Goal: Task Accomplishment & Management: Manage account settings

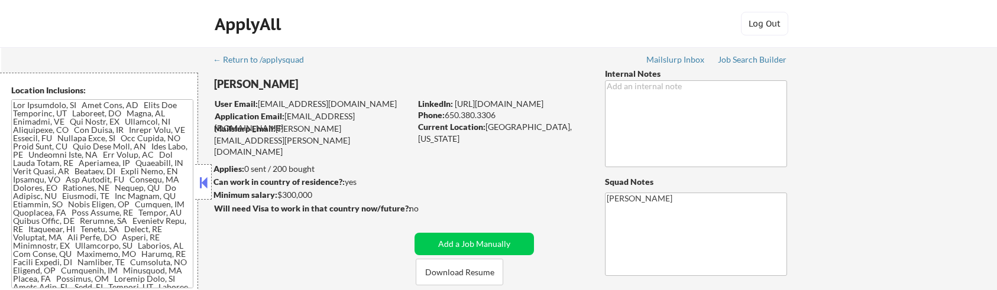
select select ""pending""
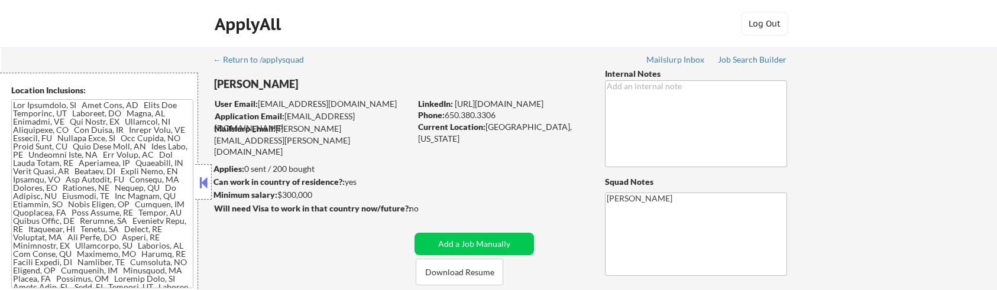
select select ""pending""
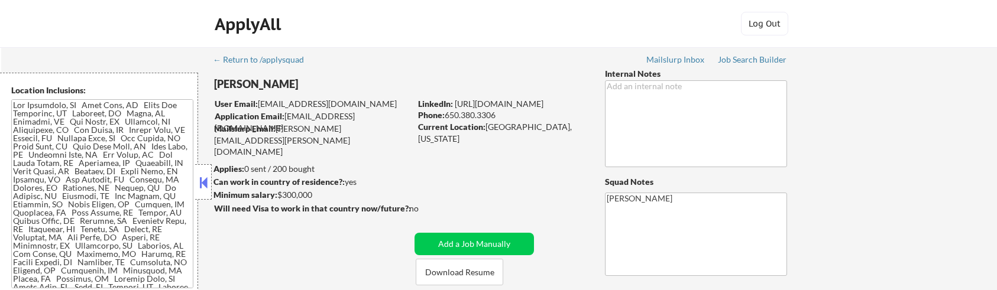
select select ""pending""
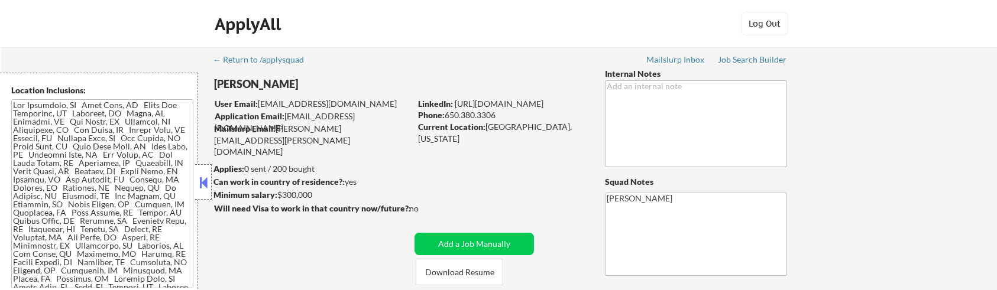
select select ""pending""
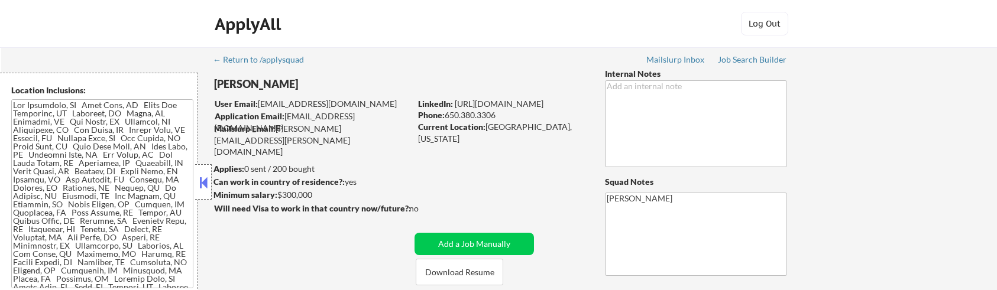
select select ""pending""
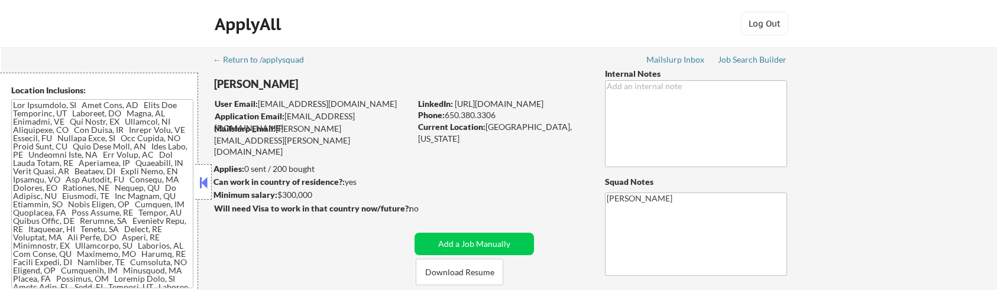
select select ""pending""
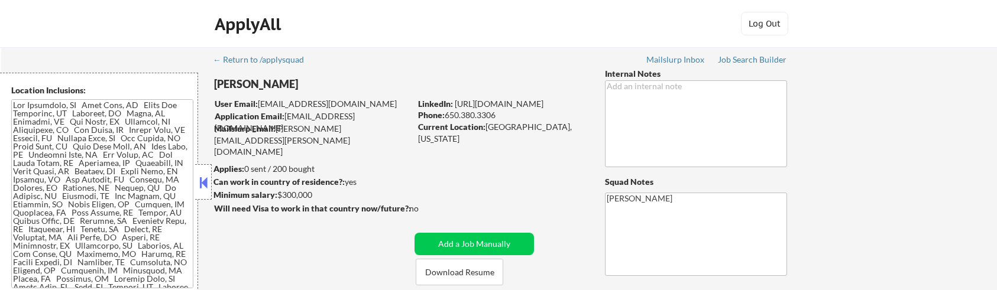
select select ""pending""
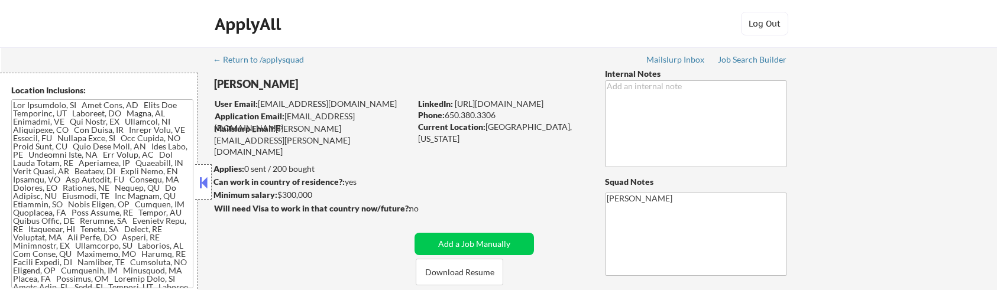
select select ""pending""
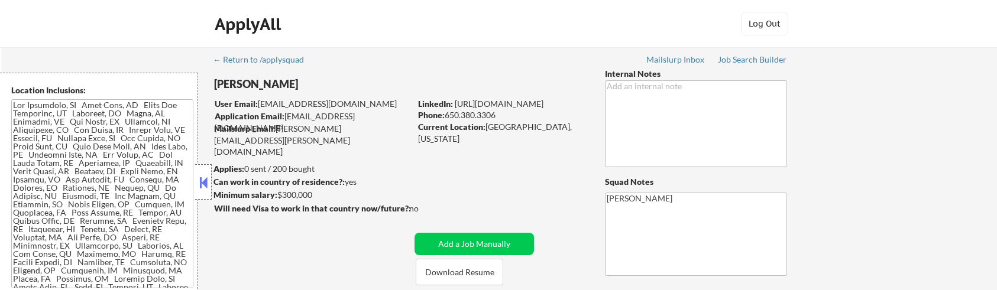
select select ""pending""
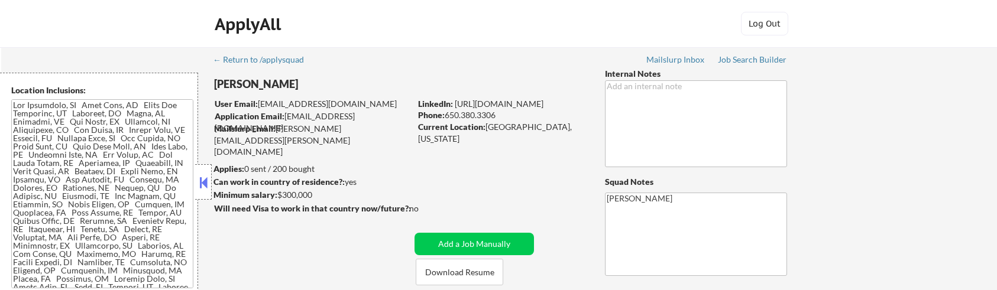
select select ""pending""
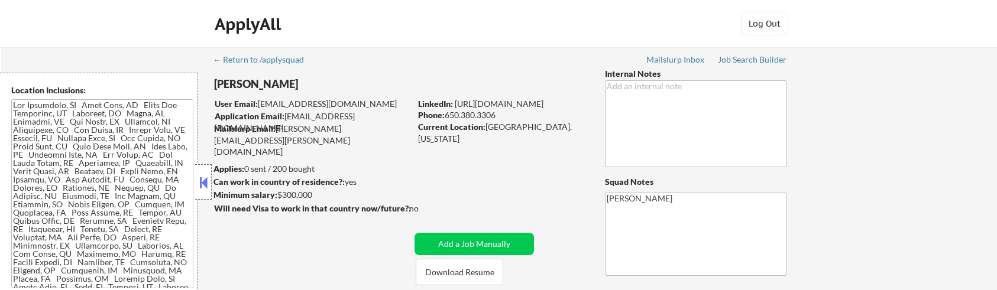
select select ""pending""
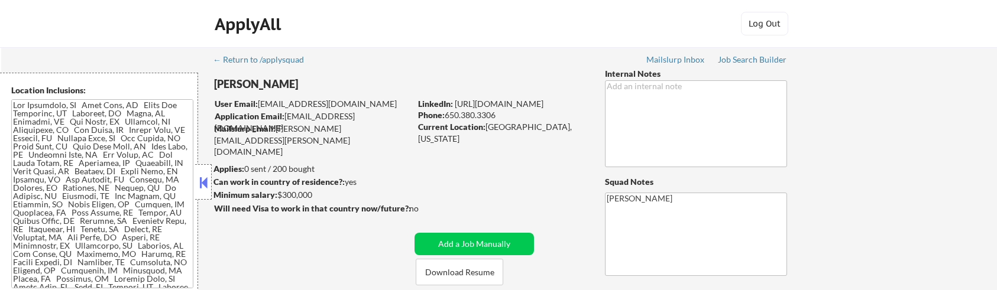
select select ""pending""
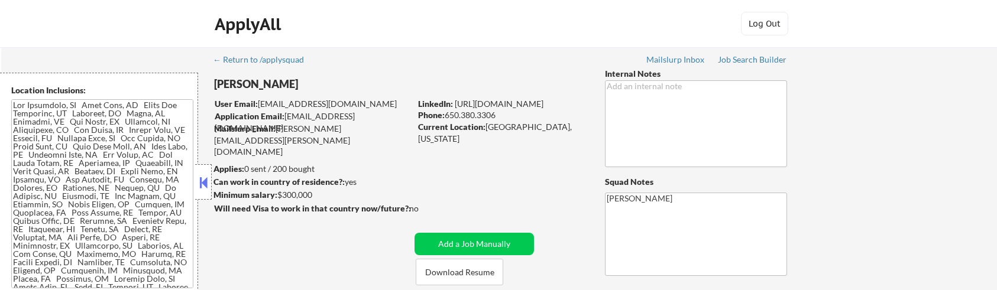
select select ""pending""
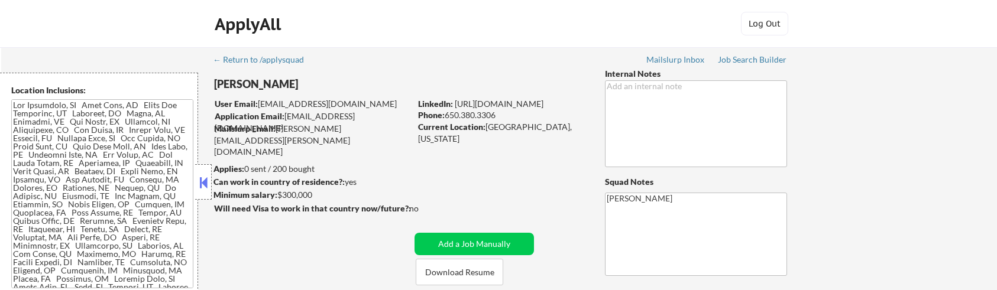
select select ""pending""
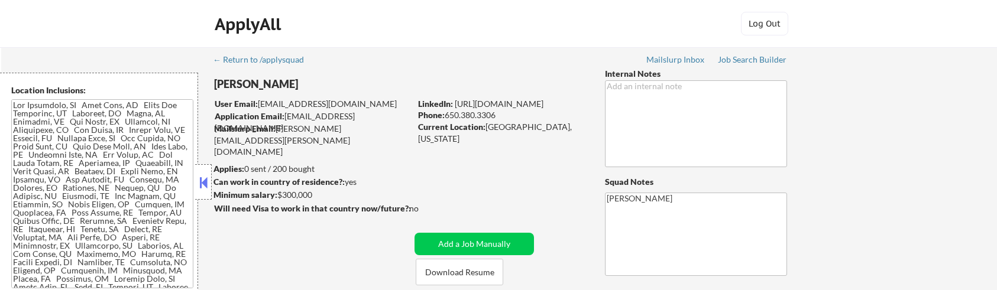
select select ""pending""
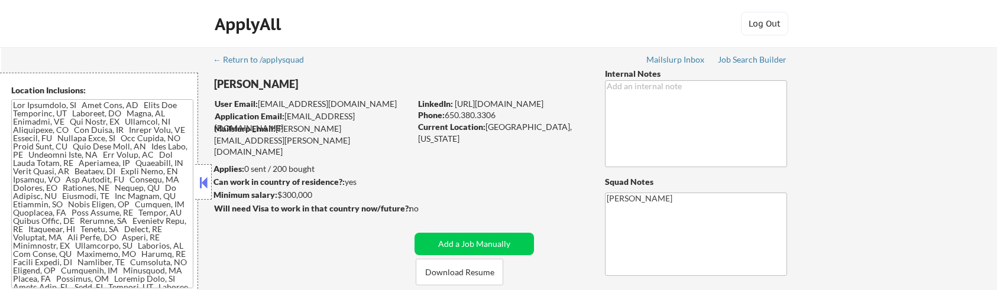
select select ""pending""
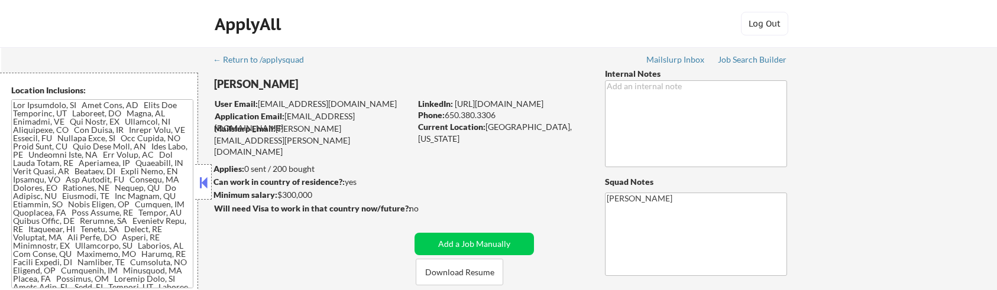
select select ""pending""
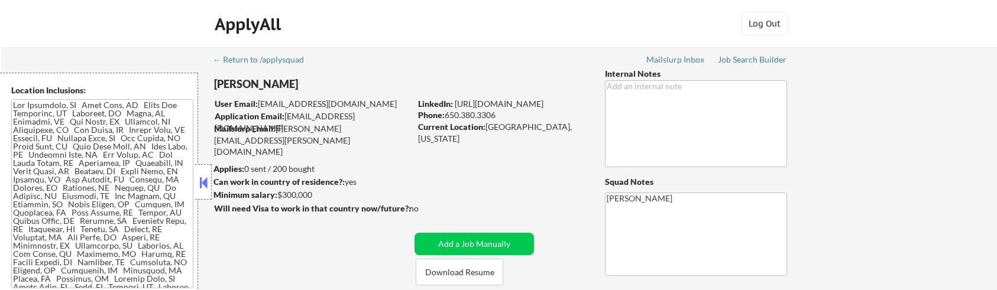
select select ""pending""
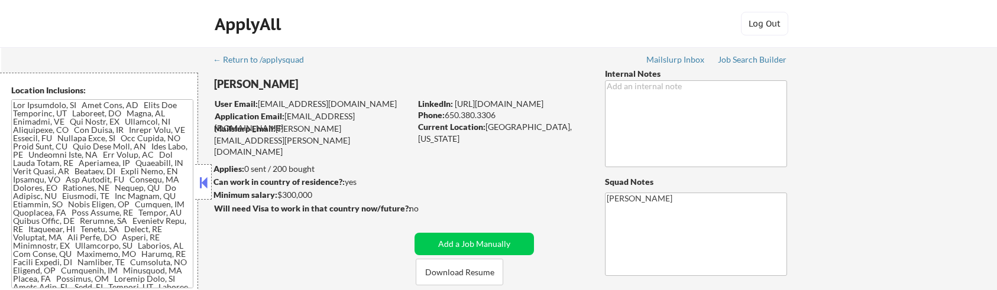
select select ""pending""
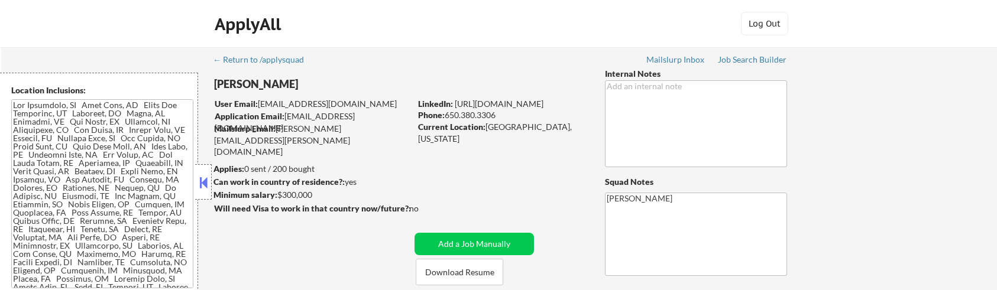
select select ""pending""
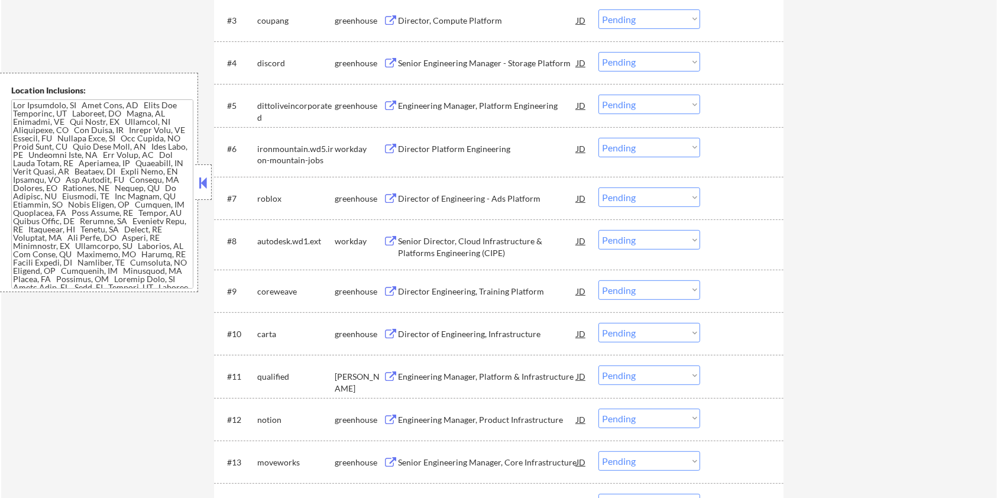
scroll to position [631, 0]
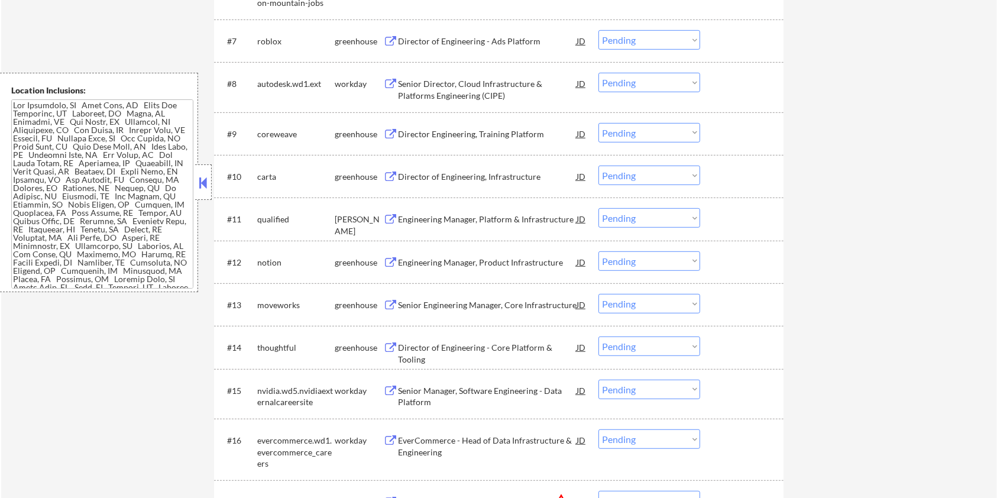
click at [448, 215] on div "Engineering Manager, Platform & Infrastructure" at bounding box center [487, 220] width 179 height 12
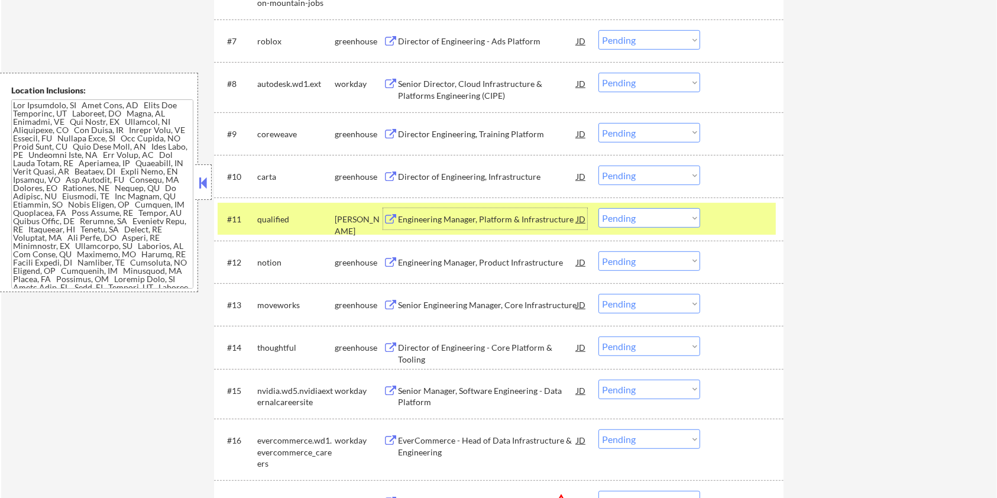
click at [635, 215] on select "Choose an option... Pending Applied Excluded (Questions) Excluded (Expired) Exc…" at bounding box center [650, 218] width 102 height 20
click at [599, 208] on select "Choose an option... Pending Applied Excluded (Questions) Excluded (Expired) Exc…" at bounding box center [650, 218] width 102 height 20
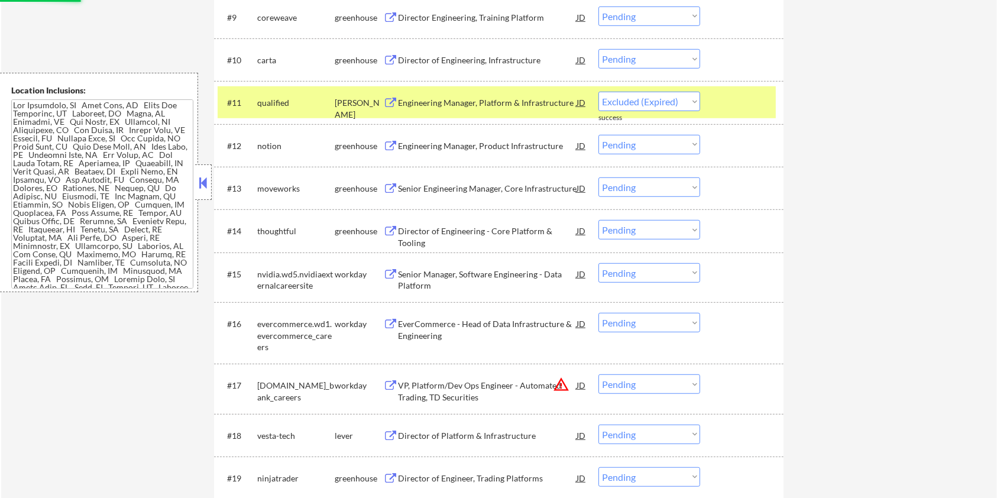
scroll to position [867, 0]
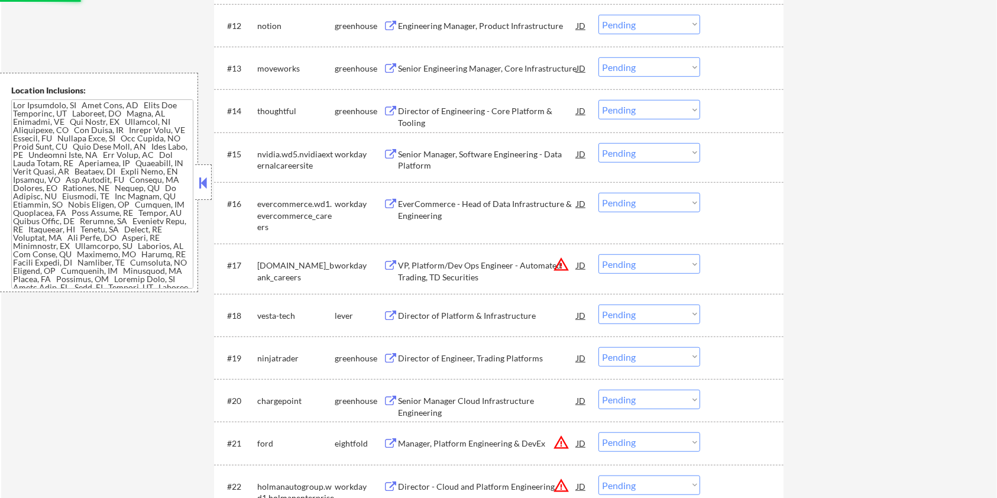
select select ""pending""
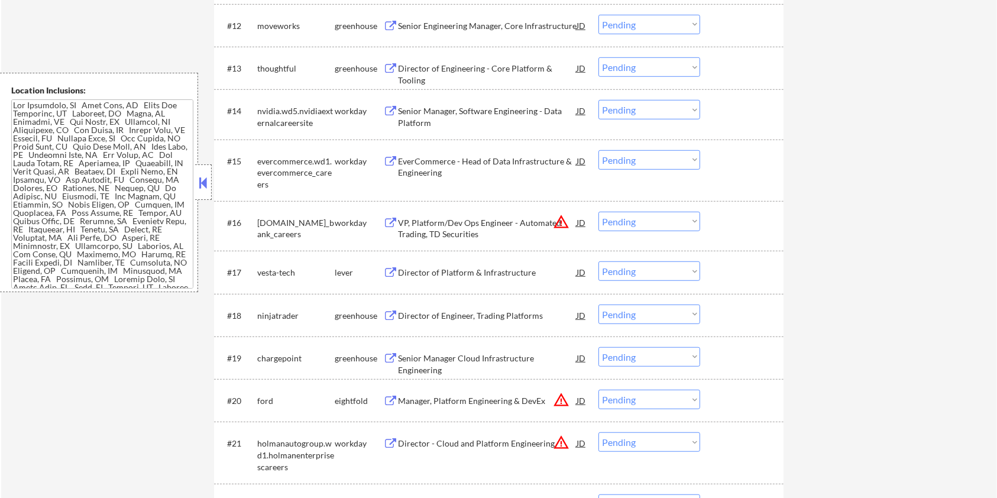
click at [452, 285] on div "#17 vesta-tech lever Director of Platform & Infrastructure JD warning_amber Cho…" at bounding box center [497, 272] width 558 height 32
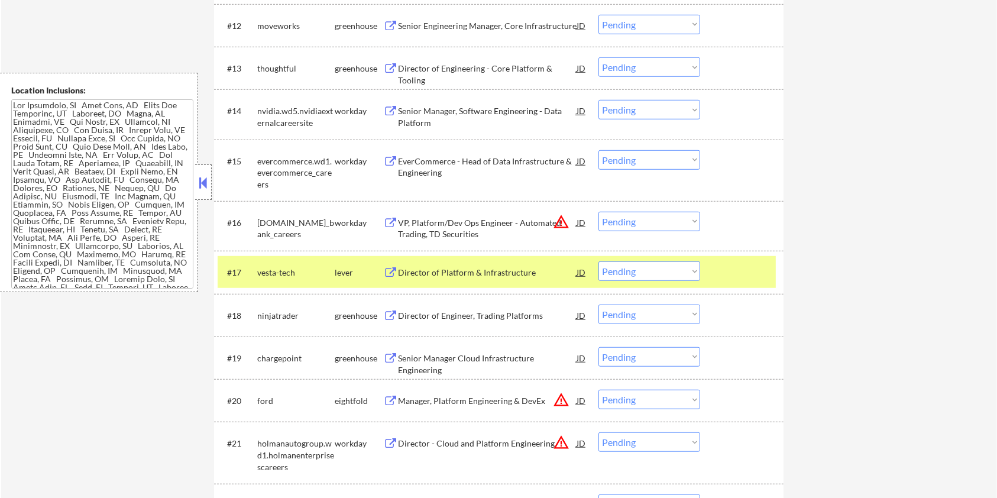
click at [448, 273] on div "Director of Platform & Infrastructure" at bounding box center [487, 273] width 179 height 12
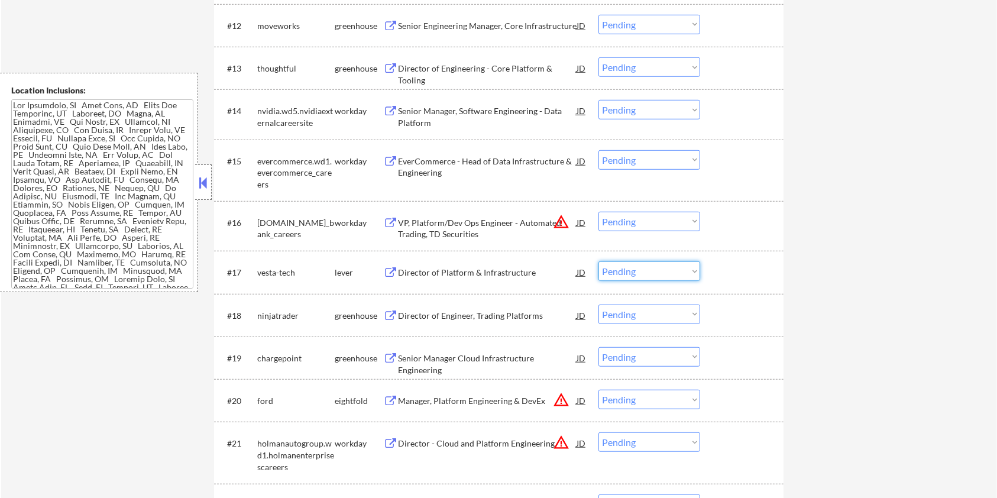
click at [626, 274] on select "Choose an option... Pending Applied Excluded (Questions) Excluded (Expired) Exc…" at bounding box center [650, 271] width 102 height 20
click at [599, 261] on select "Choose an option... Pending Applied Excluded (Questions) Excluded (Expired) Exc…" at bounding box center [650, 271] width 102 height 20
select select ""pending""
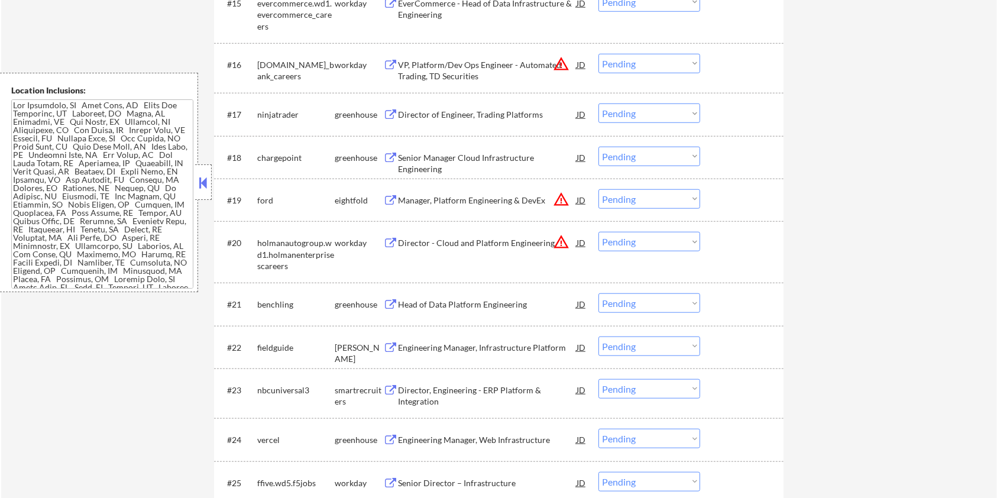
scroll to position [1183, 0]
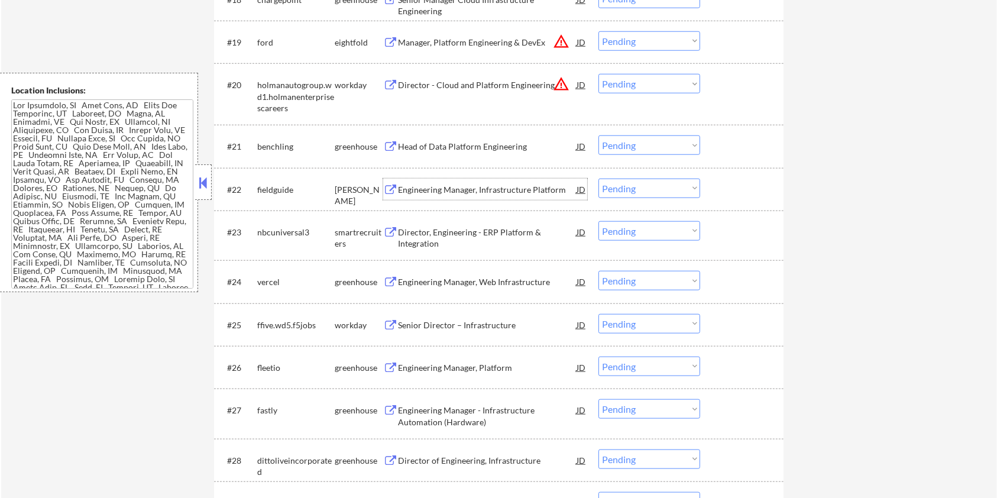
click at [419, 188] on div "Engineering Manager, Infrastructure Platform" at bounding box center [487, 190] width 179 height 12
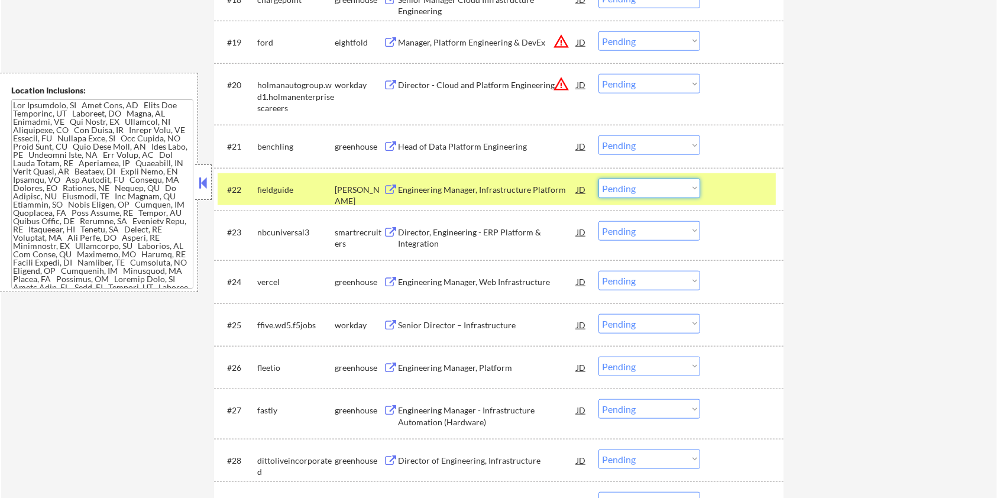
click at [650, 190] on select "Choose an option... Pending Applied Excluded (Questions) Excluded (Expired) Exc…" at bounding box center [650, 189] width 102 height 20
click at [599, 179] on select "Choose an option... Pending Applied Excluded (Questions) Excluded (Expired) Exc…" at bounding box center [650, 189] width 102 height 20
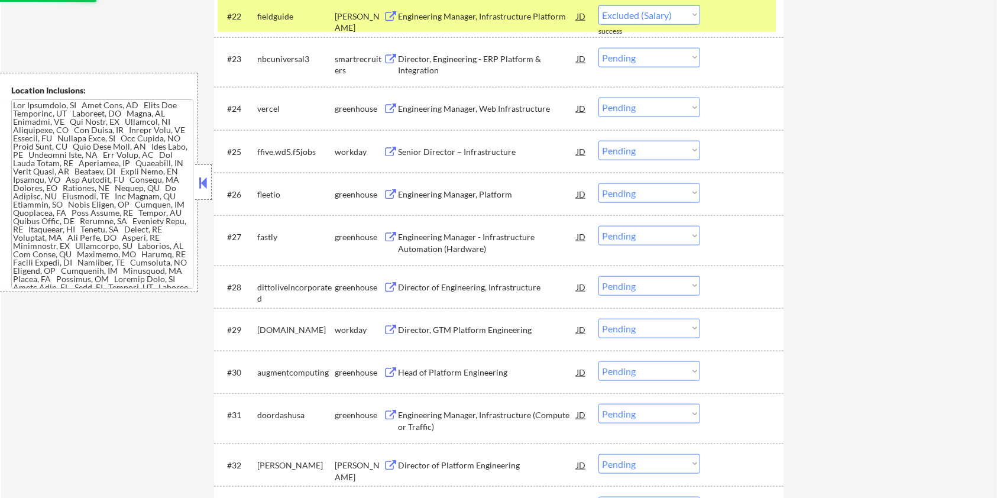
scroll to position [1420, 0]
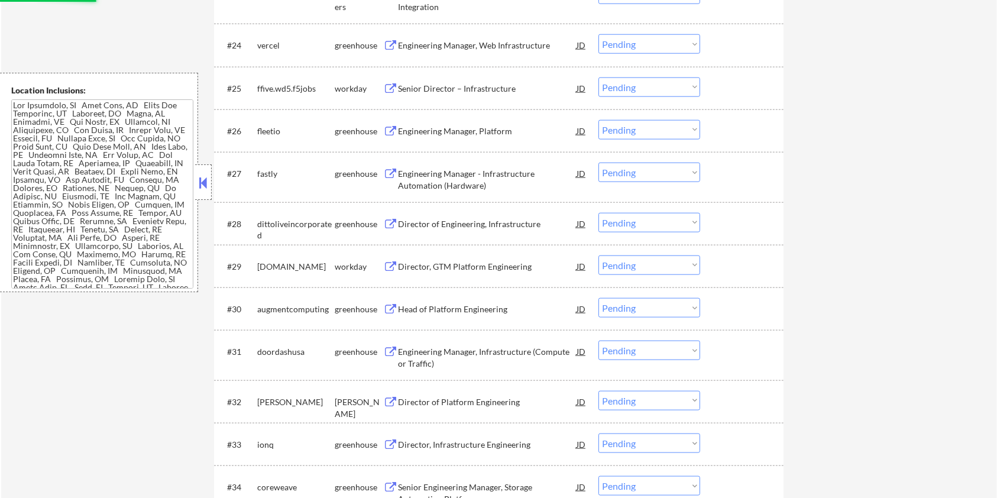
select select ""pending""
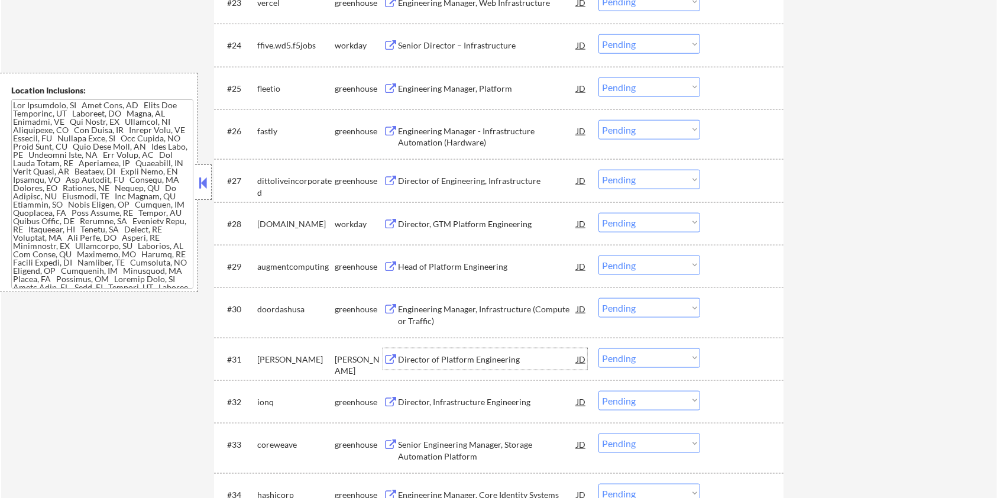
click at [459, 290] on div "Director of Platform Engineering" at bounding box center [487, 360] width 179 height 12
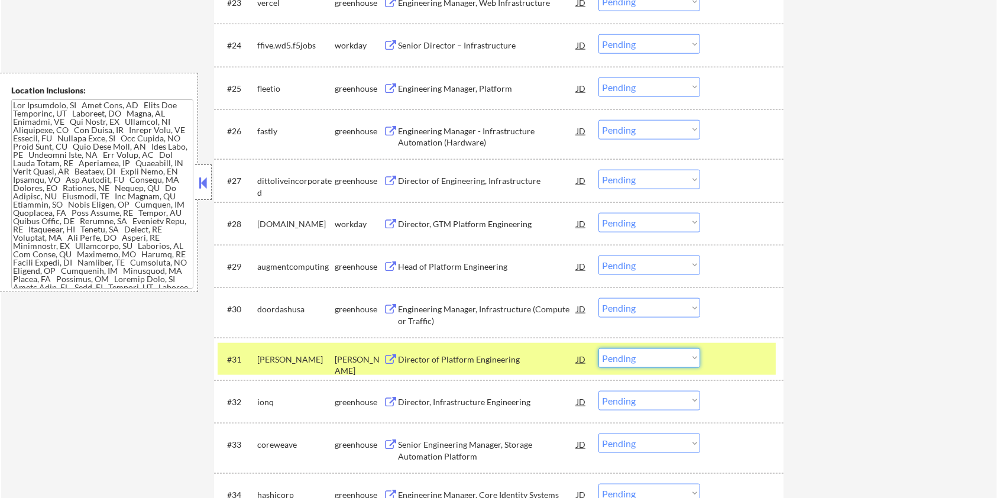
click at [673, 290] on select "Choose an option... Pending Applied Excluded (Questions) Excluded (Expired) Exc…" at bounding box center [650, 358] width 102 height 20
click at [599, 290] on select "Choose an option... Pending Applied Excluded (Questions) Excluded (Expired) Exc…" at bounding box center [650, 358] width 102 height 20
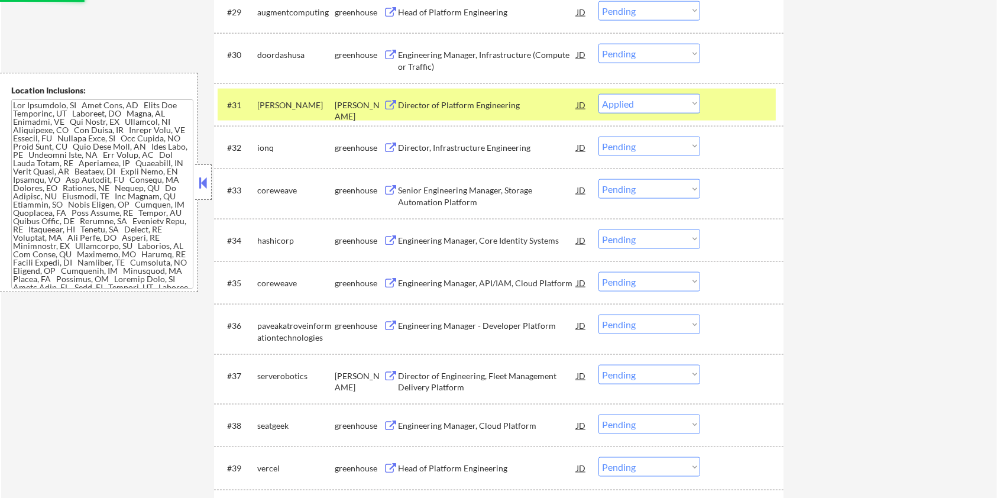
scroll to position [1735, 0]
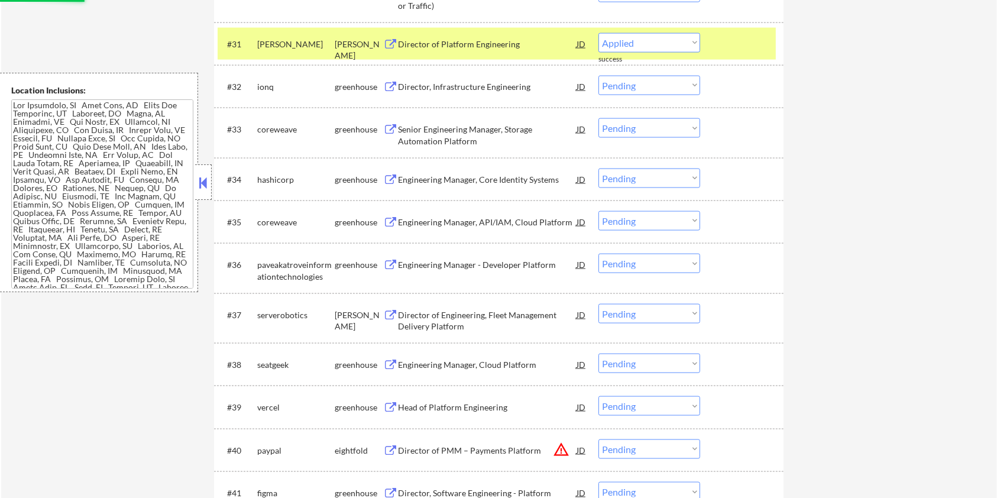
select select ""pending""
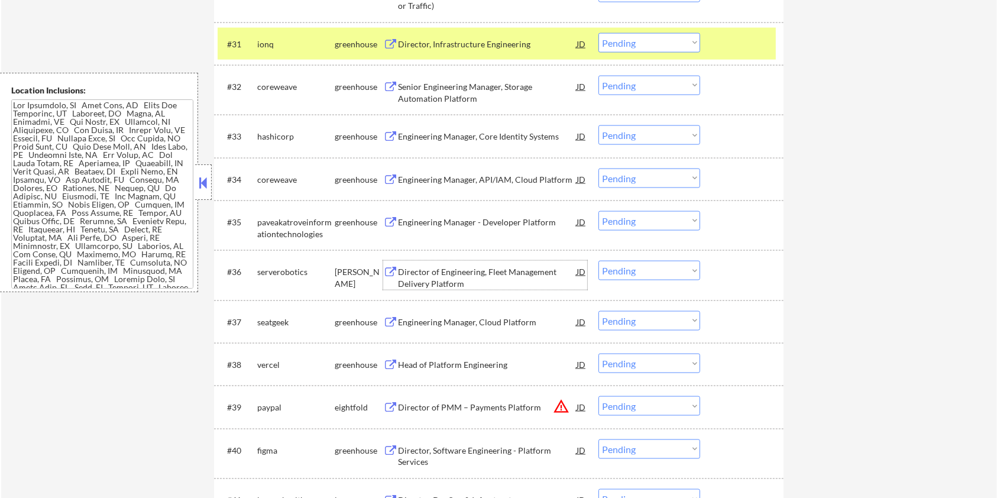
click at [451, 274] on div "Director of Engineering, Fleet Management Delivery Platform" at bounding box center [487, 277] width 179 height 23
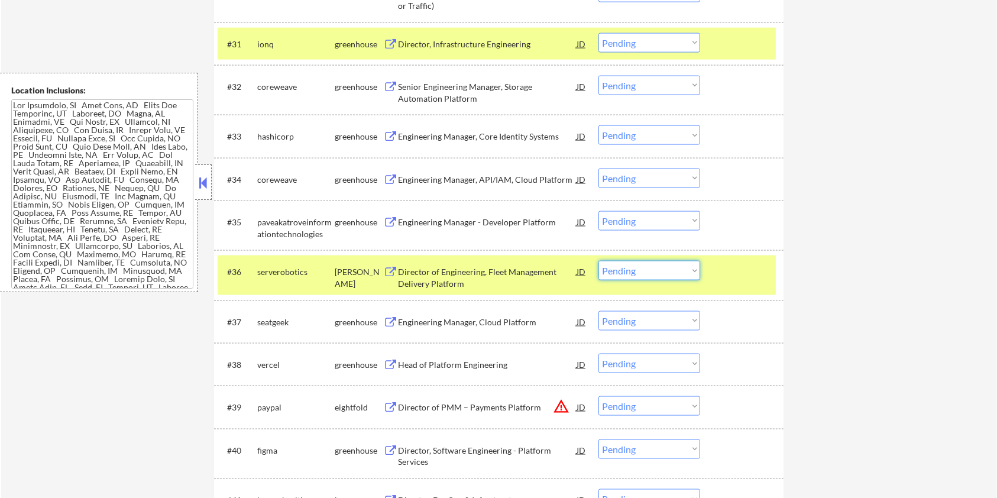
click at [616, 276] on select "Choose an option... Pending Applied Excluded (Questions) Excluded (Expired) Exc…" at bounding box center [650, 271] width 102 height 20
click at [599, 261] on select "Choose an option... Pending Applied Excluded (Questions) Excluded (Expired) Exc…" at bounding box center [650, 271] width 102 height 20
click at [726, 265] on div at bounding box center [744, 271] width 52 height 21
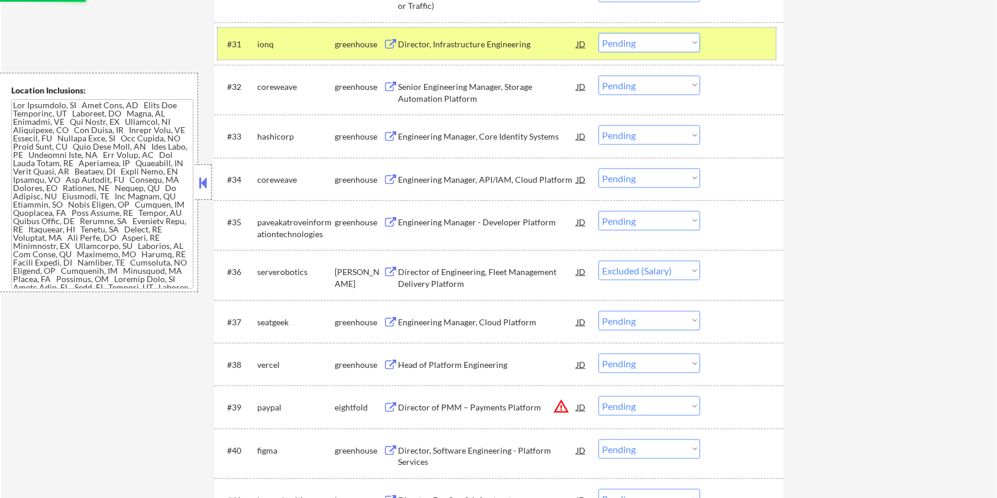
click at [748, 45] on div at bounding box center [744, 43] width 52 height 21
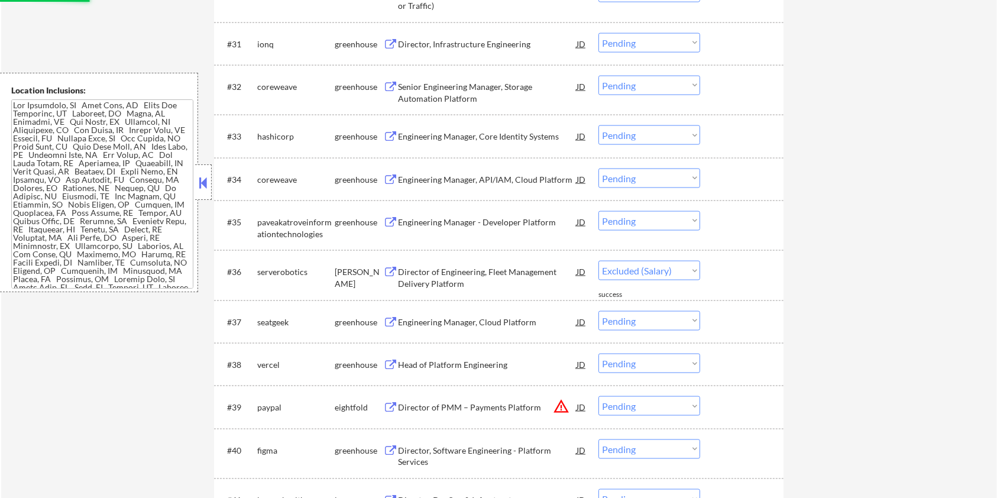
select select ""pending""
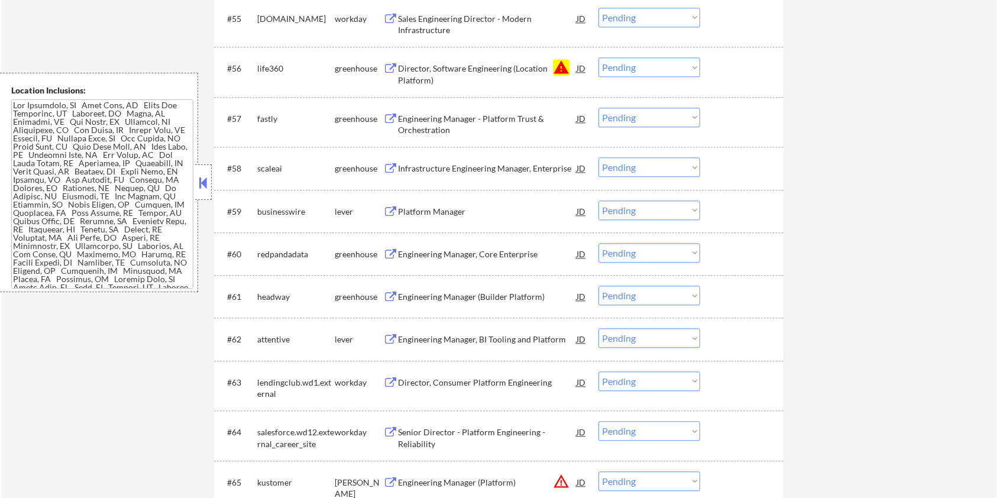
scroll to position [2918, 0]
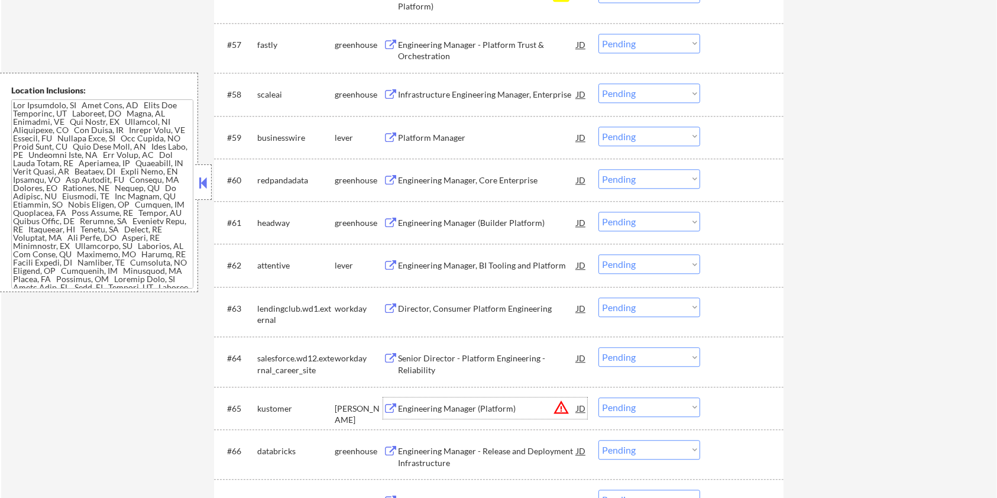
click at [438, 290] on div "Engineering Manager (Platform)" at bounding box center [487, 409] width 179 height 12
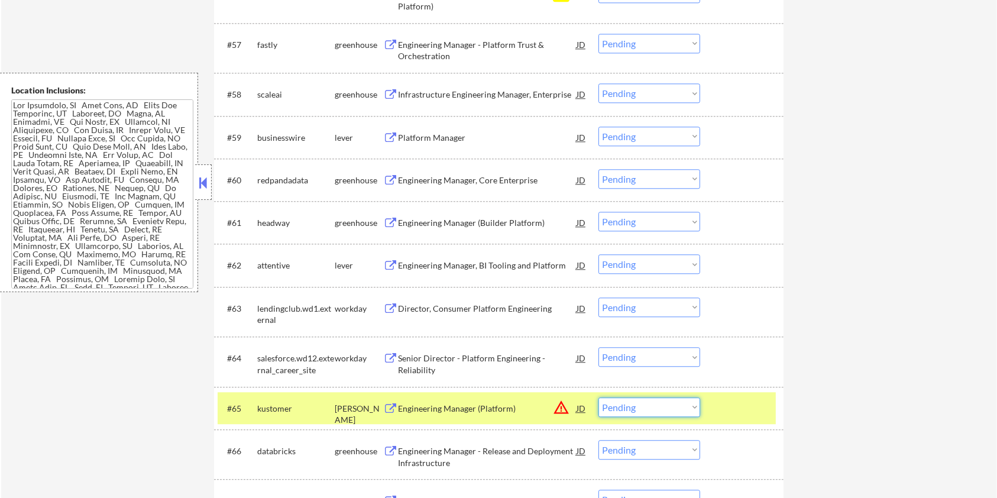
click at [639, 290] on select "Choose an option... Pending Applied Excluded (Questions) Excluded (Expired) Exc…" at bounding box center [650, 408] width 102 height 20
click at [599, 290] on select "Choose an option... Pending Applied Excluded (Questions) Excluded (Expired) Exc…" at bounding box center [650, 408] width 102 height 20
select select ""pending""
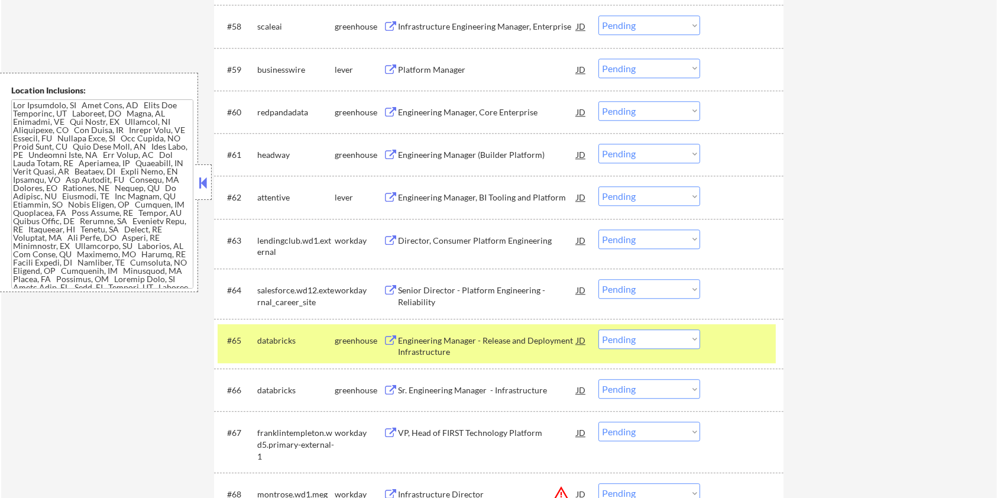
scroll to position [2997, 0]
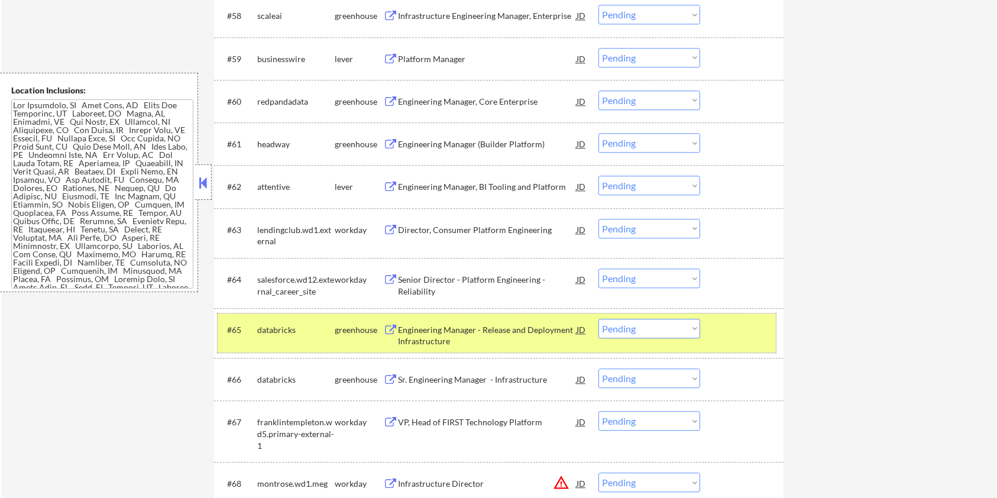
click at [745, 290] on div at bounding box center [744, 329] width 52 height 21
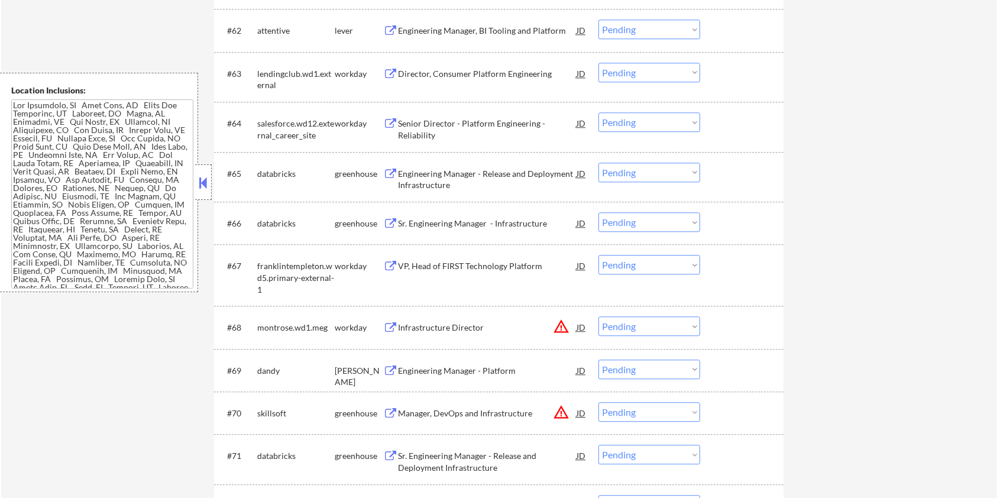
scroll to position [3155, 0]
click at [422, 290] on div "Engineering Manager - Platform" at bounding box center [487, 369] width 179 height 12
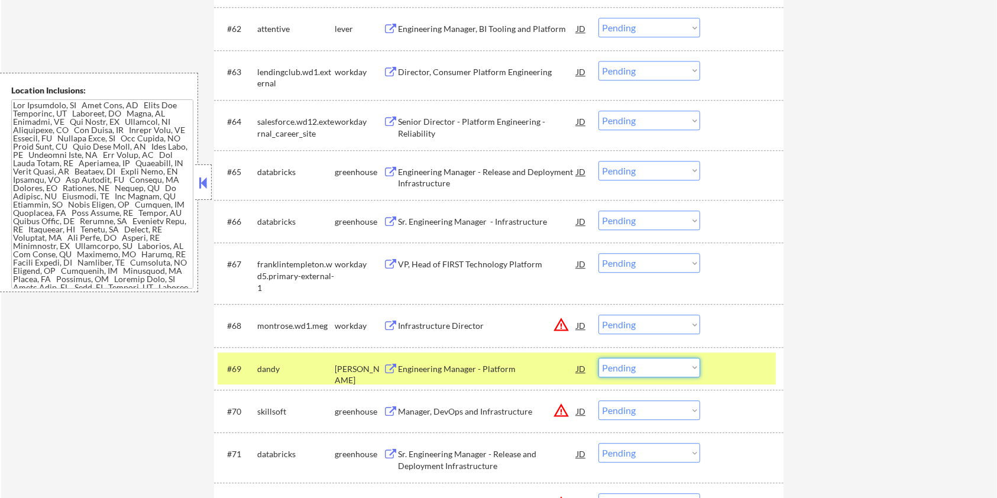
click at [638, 290] on select "Choose an option... Pending Applied Excluded (Questions) Excluded (Expired) Exc…" at bounding box center [650, 368] width 102 height 20
click at [599, 290] on select "Choose an option... Pending Applied Excluded (Questions) Excluded (Expired) Exc…" at bounding box center [650, 368] width 102 height 20
select select ""pending""
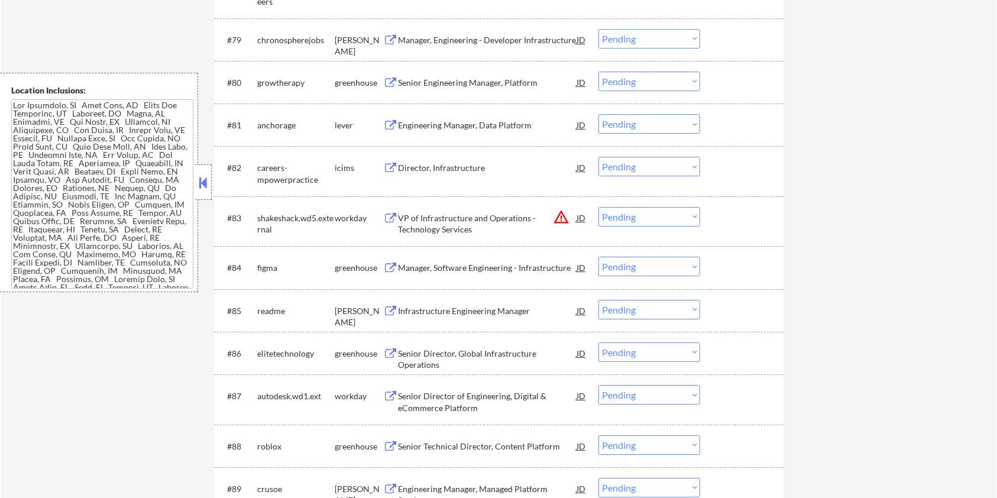
scroll to position [4023, 0]
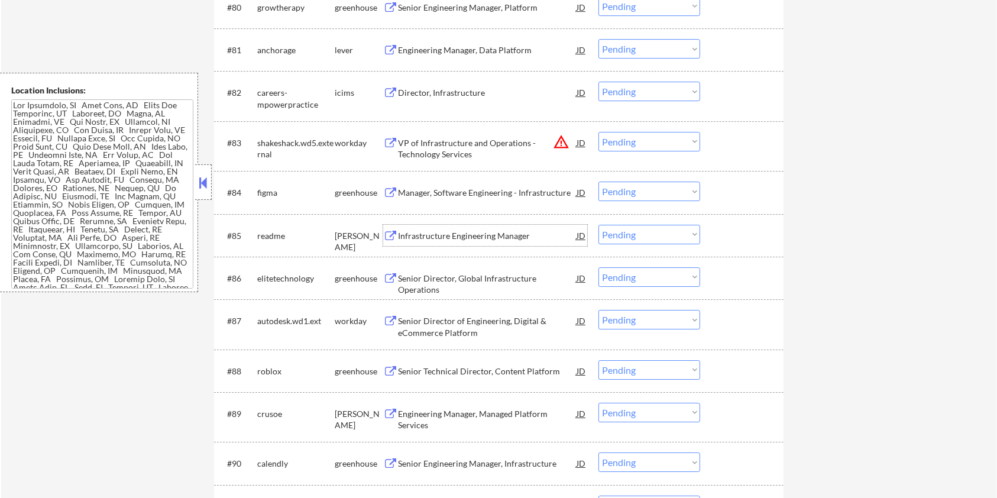
click at [416, 238] on div "Infrastructure Engineering Manager" at bounding box center [487, 236] width 179 height 12
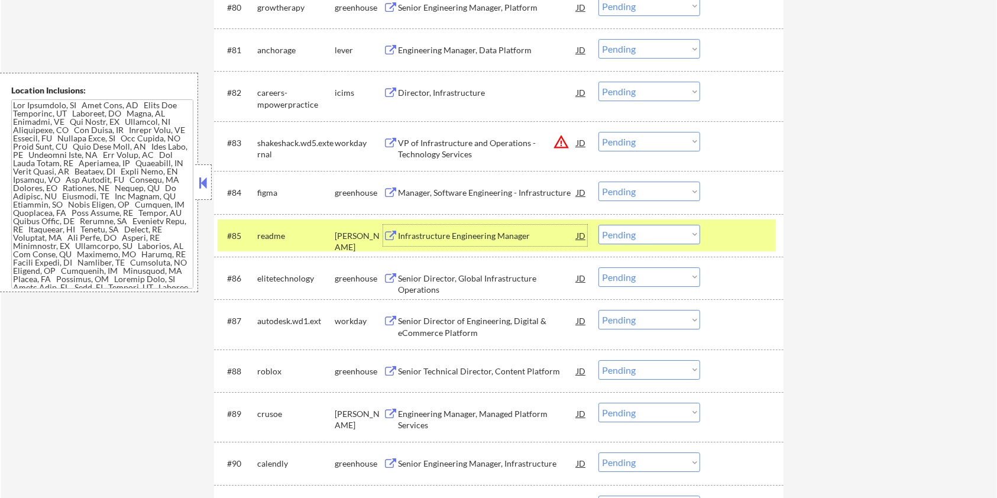
click at [663, 236] on select "Choose an option... Pending Applied Excluded (Questions) Excluded (Expired) Exc…" at bounding box center [650, 235] width 102 height 20
click at [599, 225] on select "Choose an option... Pending Applied Excluded (Questions) Excluded (Expired) Exc…" at bounding box center [650, 235] width 102 height 20
select select ""pending""
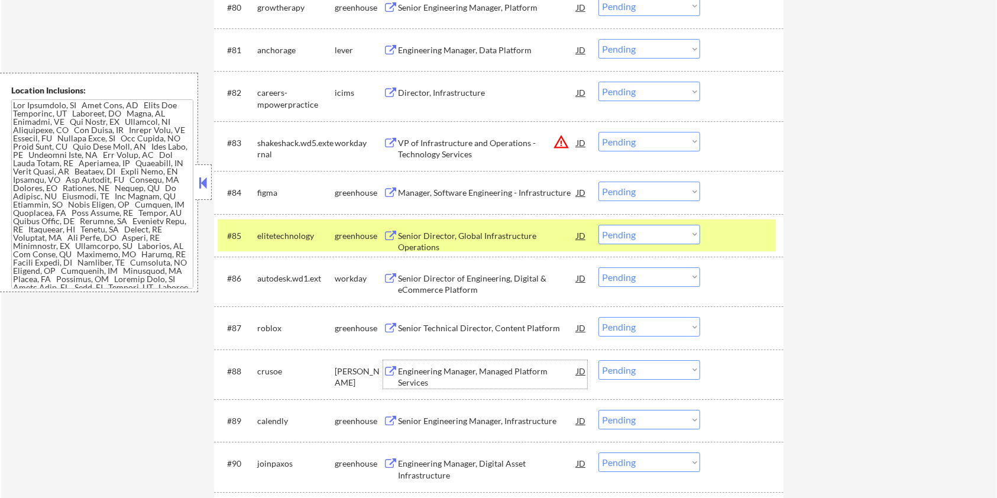
click at [510, 290] on div "Engineering Manager, Managed Platform Services" at bounding box center [487, 377] width 179 height 23
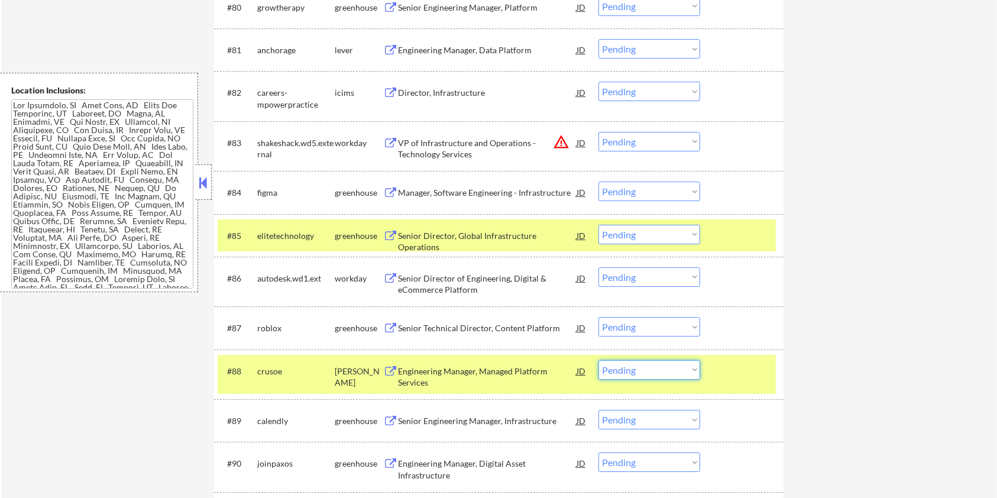
click at [672, 290] on select "Choose an option... Pending Applied Excluded (Questions) Excluded (Expired) Exc…" at bounding box center [650, 370] width 102 height 20
click at [599, 290] on select "Choose an option... Pending Applied Excluded (Questions) Excluded (Expired) Exc…" at bounding box center [650, 370] width 102 height 20
select select ""pending""
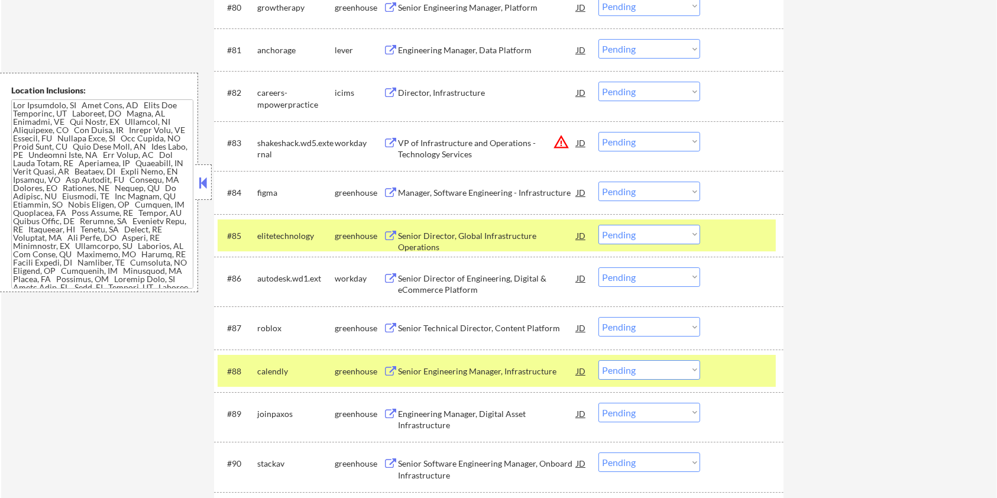
click at [746, 234] on div at bounding box center [744, 235] width 52 height 21
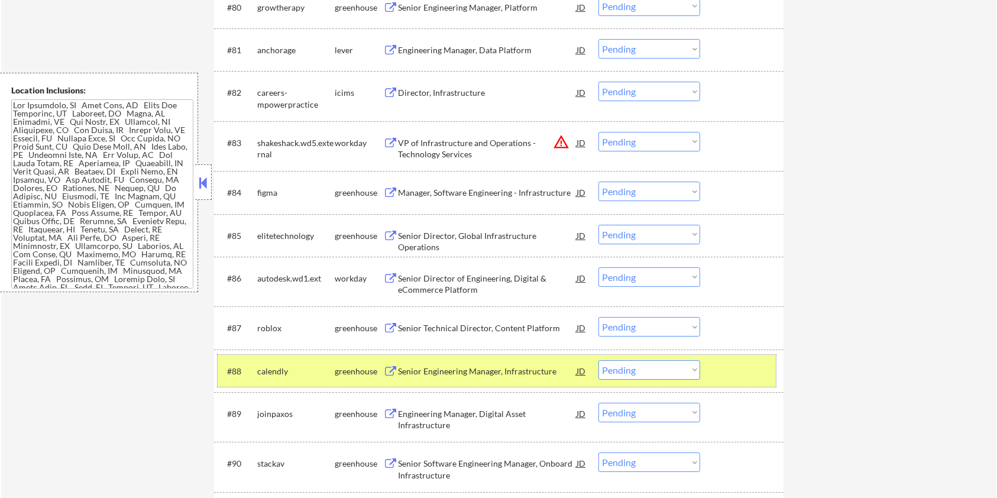
click at [731, 290] on div at bounding box center [744, 370] width 52 height 21
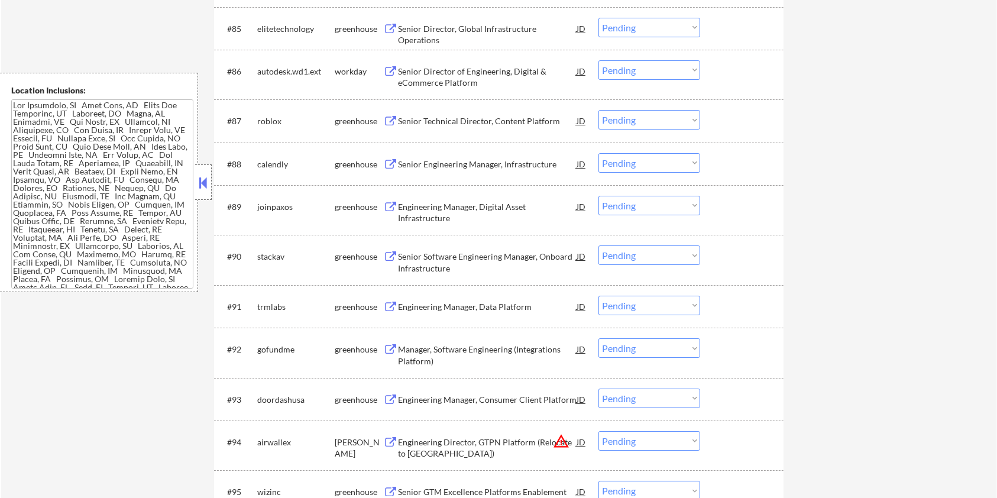
scroll to position [4259, 0]
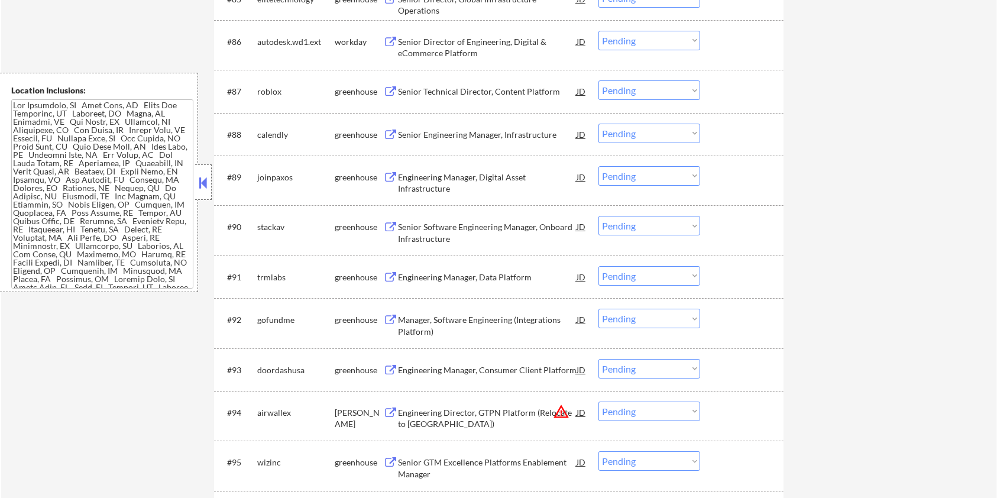
click at [410, 290] on div "Engineering Director, GTPN Platform (Relocate to [GEOGRAPHIC_DATA])" at bounding box center [487, 418] width 179 height 23
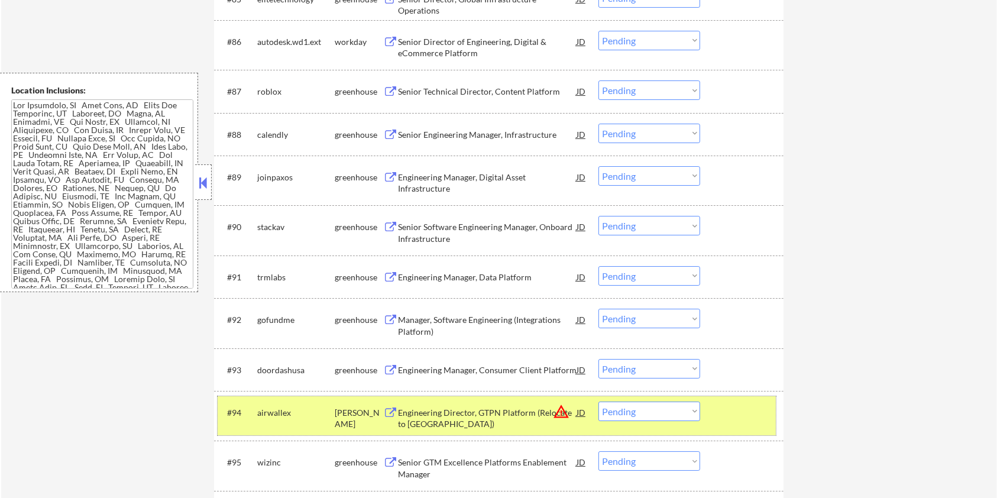
click at [703, 290] on div "#94 airwallex [PERSON_NAME] Engineering Director, GTPN Platform (Relocate to [G…" at bounding box center [497, 415] width 558 height 39
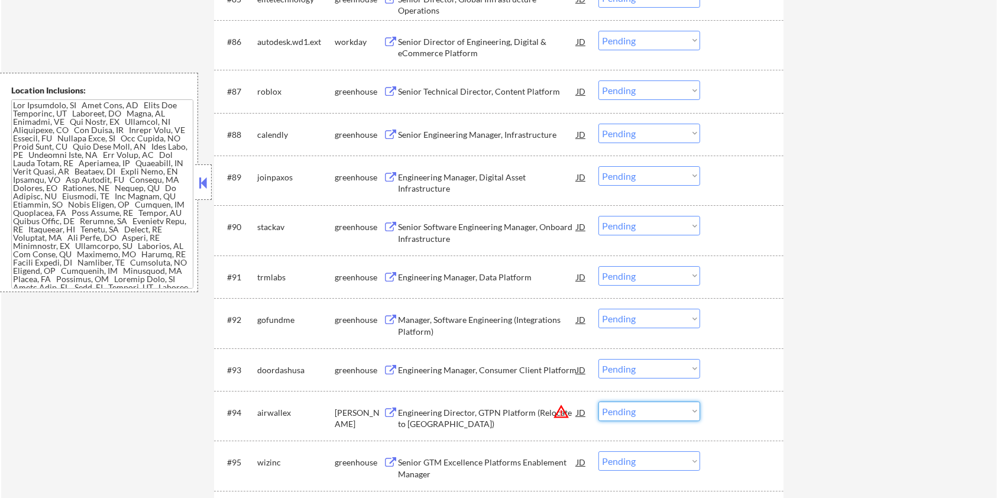
click at [677, 290] on select "Choose an option... Pending Applied Excluded (Questions) Excluded (Expired) Exc…" at bounding box center [650, 412] width 102 height 20
click at [599, 290] on select "Choose an option... Pending Applied Excluded (Questions) Excluded (Expired) Exc…" at bounding box center [650, 412] width 102 height 20
select select ""pending""
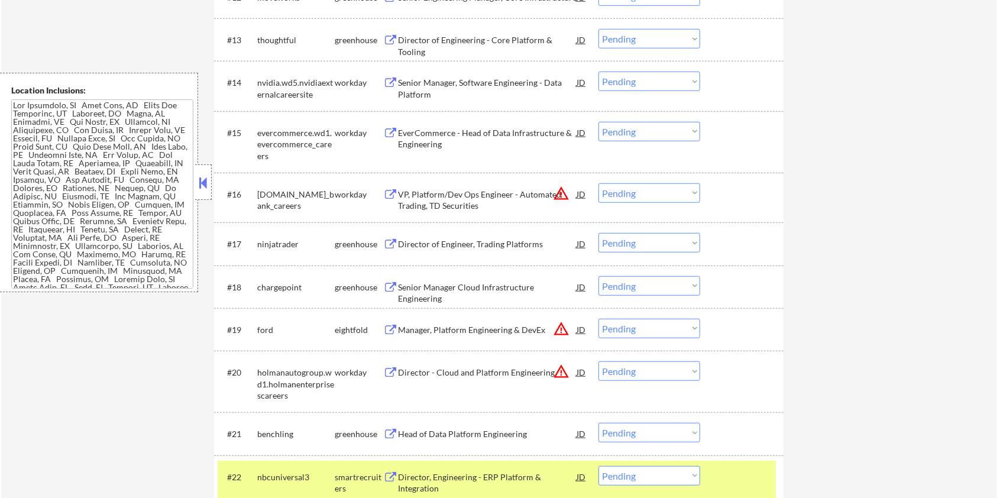
scroll to position [0, 0]
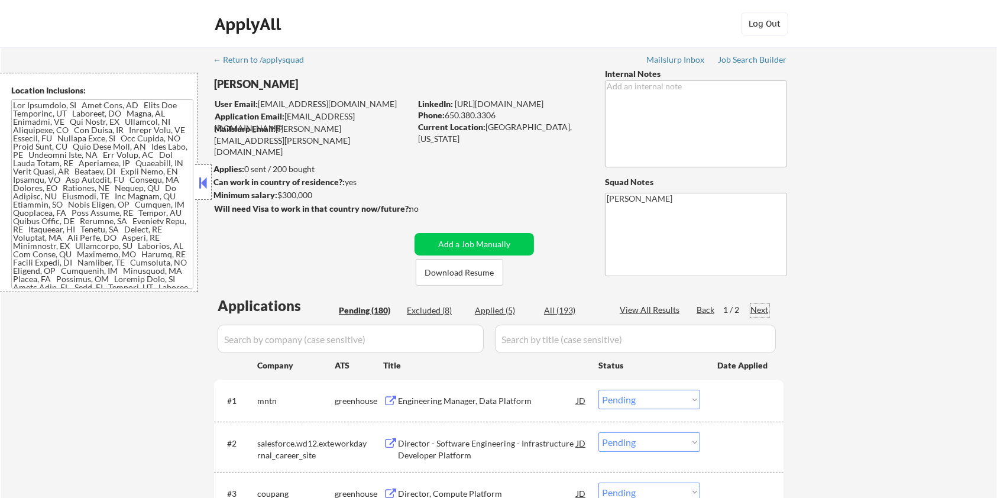
click at [764, 290] on div "Next" at bounding box center [760, 310] width 19 height 12
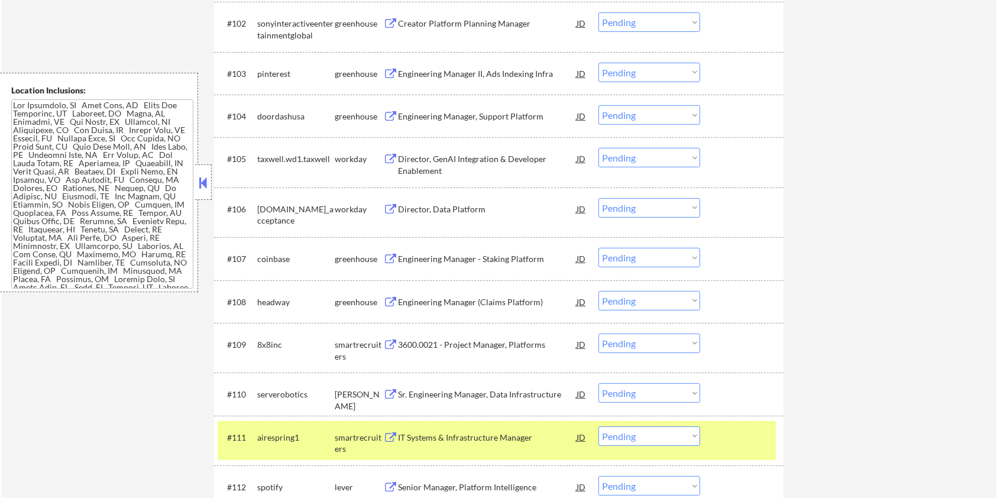
scroll to position [473, 0]
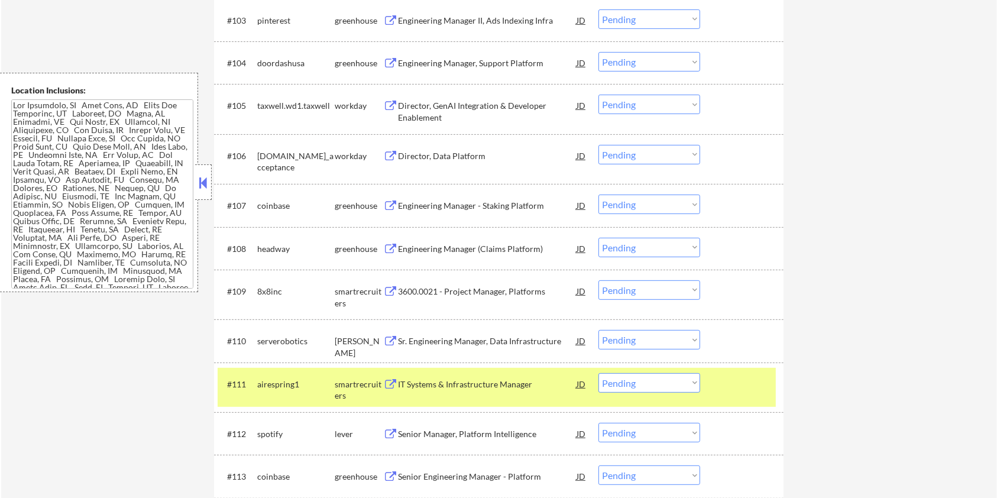
click at [455, 290] on div "Sr. Engineering Manager, Data Infrastructure" at bounding box center [487, 341] width 179 height 12
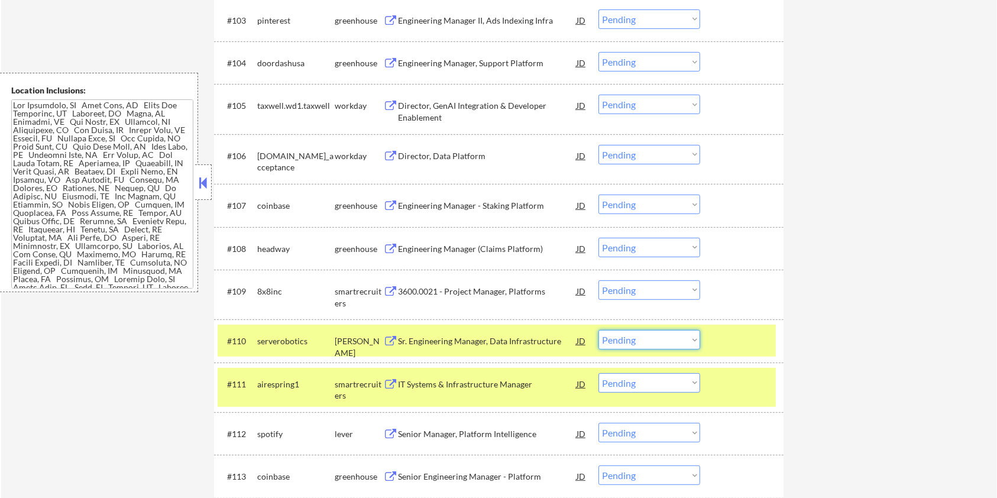
click at [631, 290] on select "Choose an option... Pending Applied Excluded (Questions) Excluded (Expired) Exc…" at bounding box center [650, 340] width 102 height 20
click at [599, 290] on select "Choose an option... Pending Applied Excluded (Questions) Excluded (Expired) Exc…" at bounding box center [650, 340] width 102 height 20
select select ""pending""
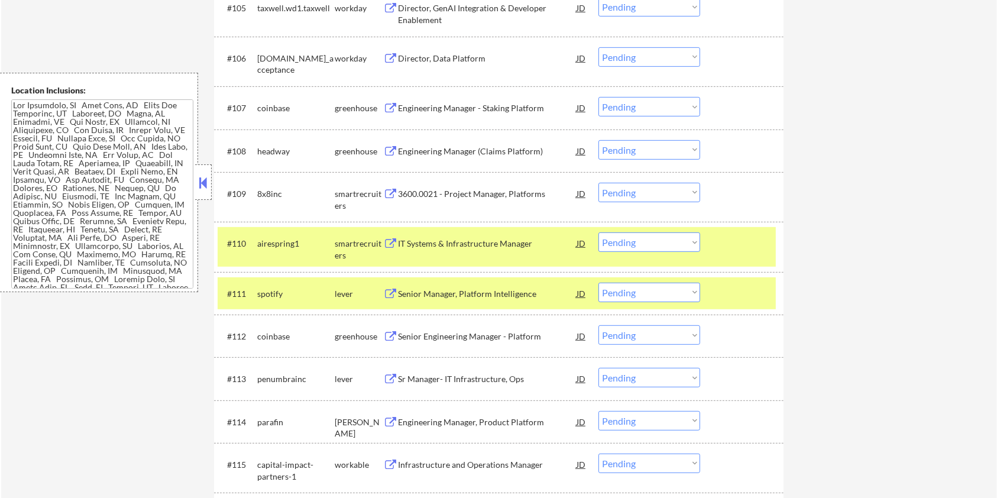
scroll to position [710, 0]
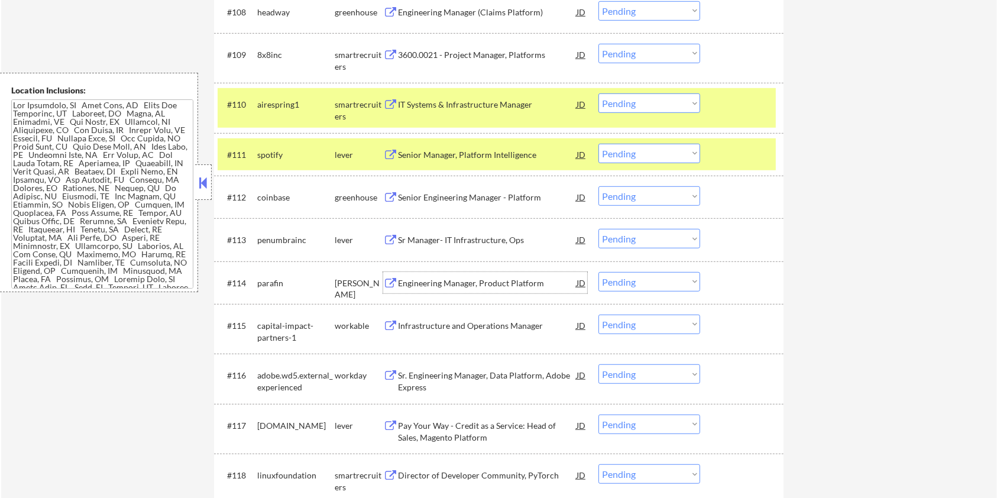
click at [412, 282] on div "Engineering Manager, Product Platform" at bounding box center [487, 283] width 179 height 12
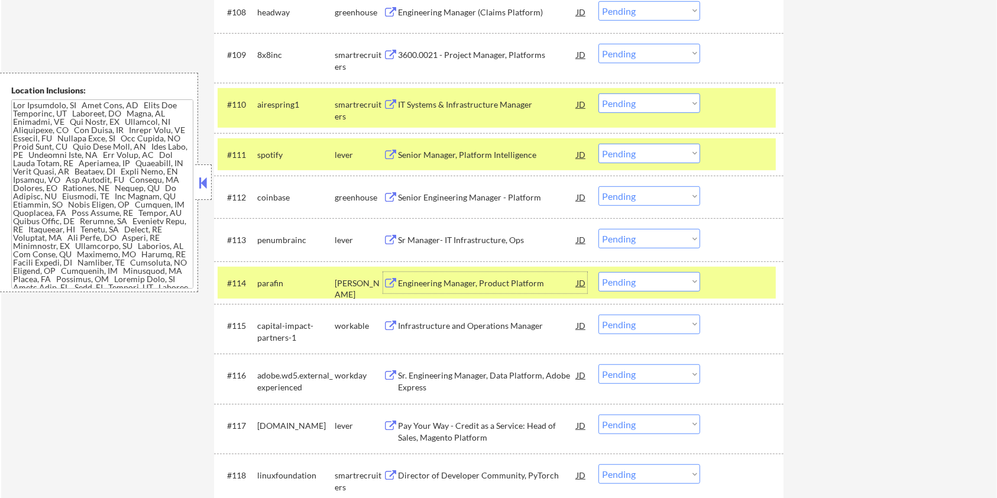
click at [653, 278] on select "Choose an option... Pending Applied Excluded (Questions) Excluded (Expired) Exc…" at bounding box center [650, 282] width 102 height 20
click at [599, 272] on select "Choose an option... Pending Applied Excluded (Questions) Excluded (Expired) Exc…" at bounding box center [650, 282] width 102 height 20
select select ""pending""
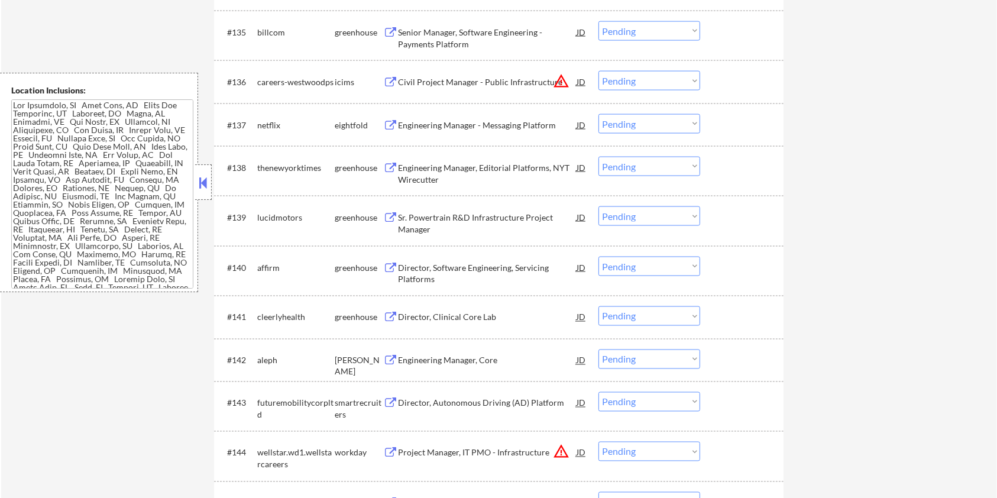
scroll to position [1972, 0]
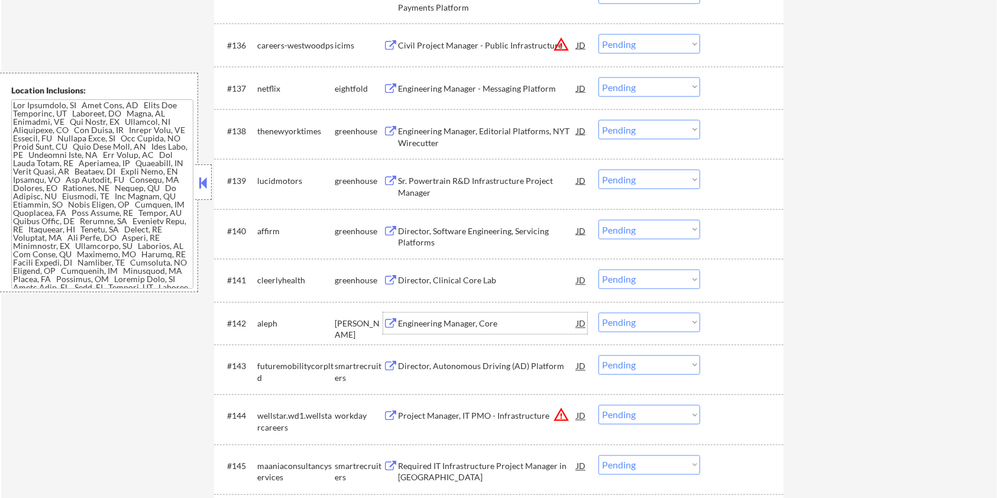
click at [461, 290] on div "Engineering Manager, Core" at bounding box center [487, 324] width 179 height 12
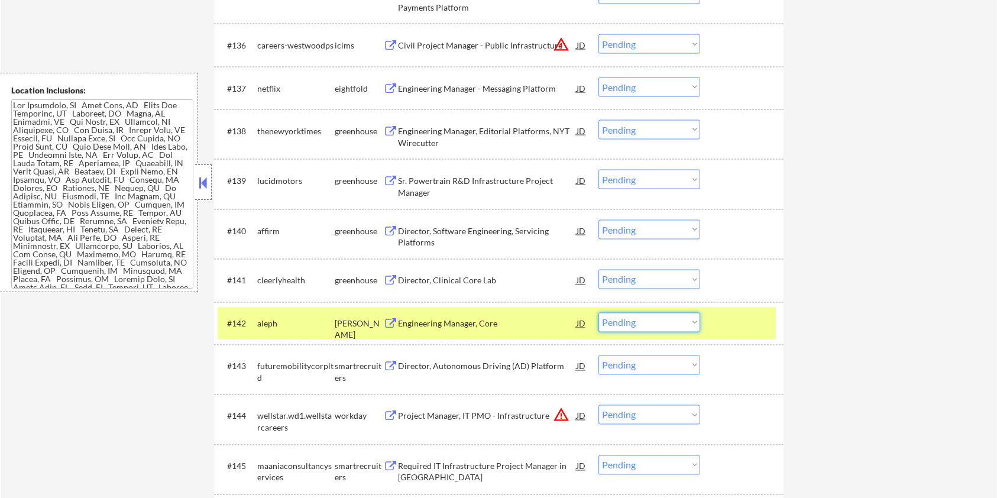
click at [648, 290] on select "Choose an option... Pending Applied Excluded (Questions) Excluded (Expired) Exc…" at bounding box center [650, 323] width 102 height 20
click at [599, 290] on select "Choose an option... Pending Applied Excluded (Questions) Excluded (Expired) Exc…" at bounding box center [650, 323] width 102 height 20
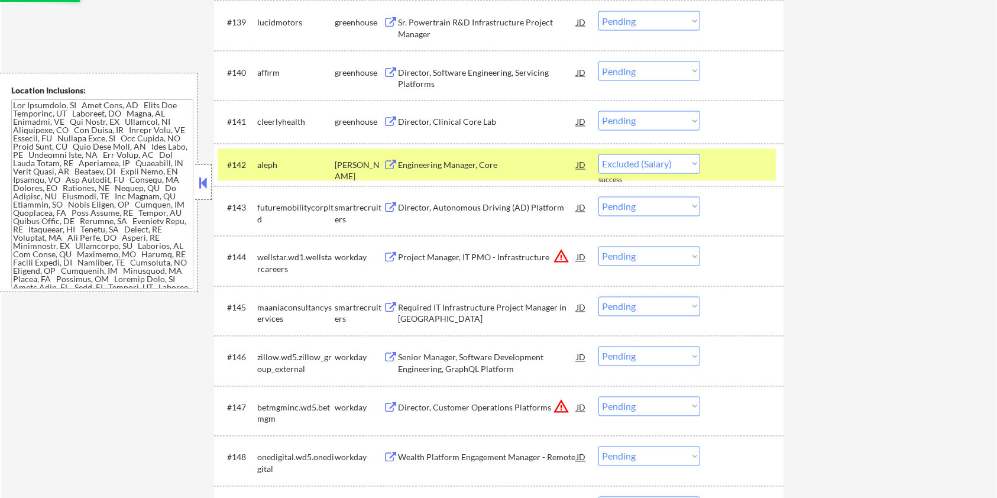
scroll to position [2208, 0]
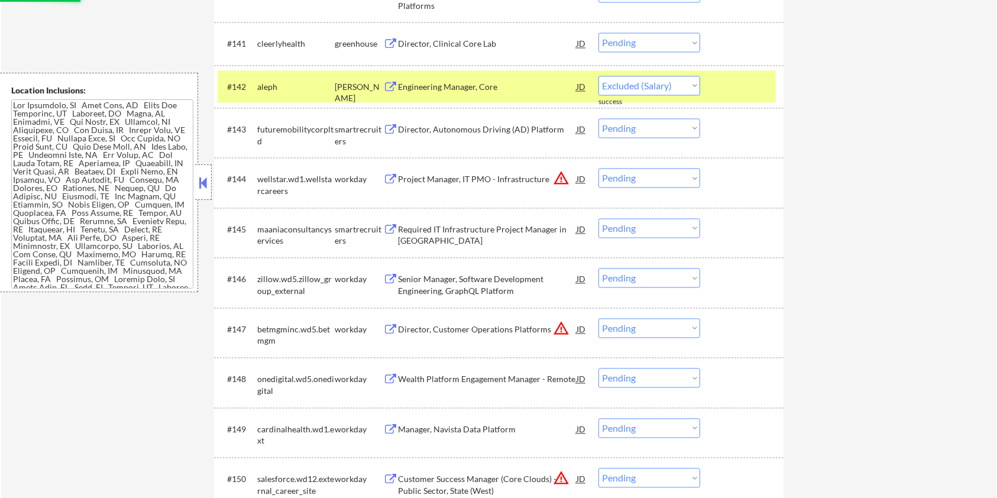
select select ""pending""
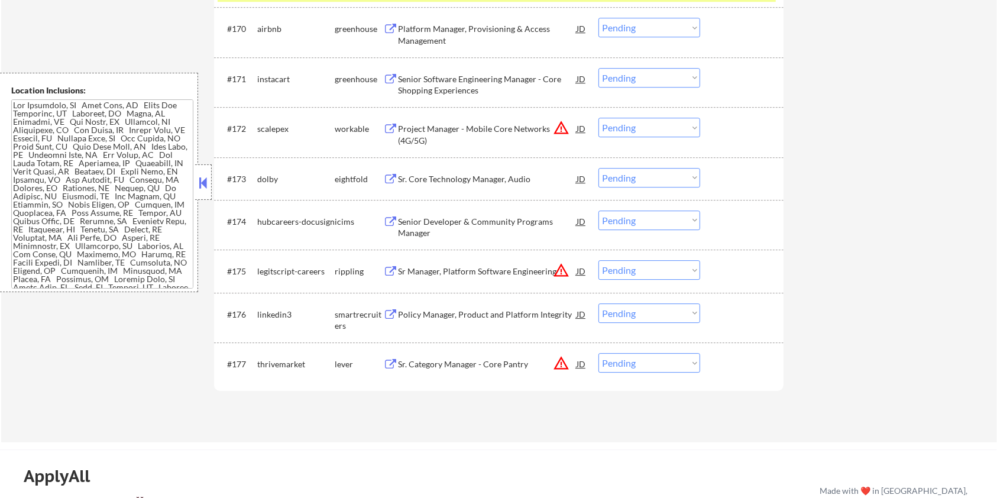
scroll to position [3707, 0]
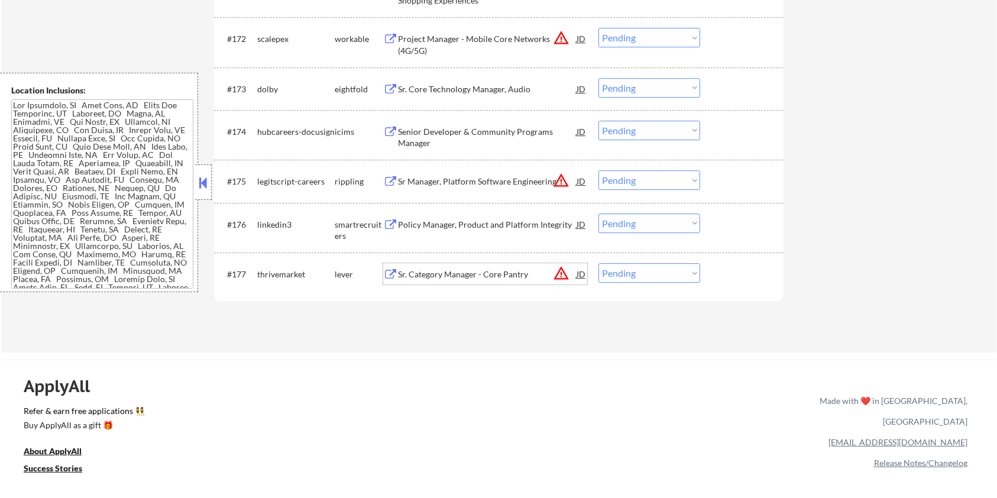
click at [450, 270] on div "Sr. Category Manager - Core Pantry" at bounding box center [487, 275] width 179 height 12
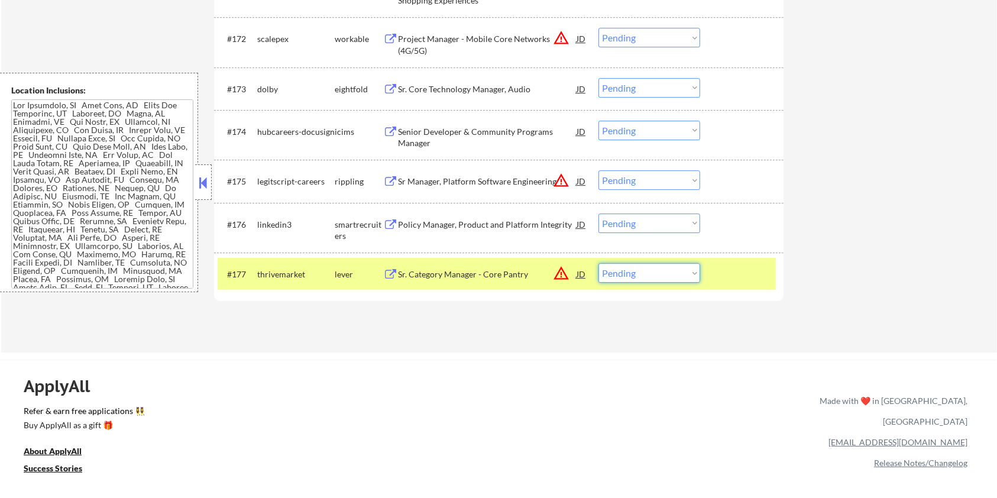
click at [639, 275] on select "Choose an option... Pending Applied Excluded (Questions) Excluded (Expired) Exc…" at bounding box center [650, 273] width 102 height 20
select select ""excluded__expired_""
click at [599, 263] on select "Choose an option... Pending Applied Excluded (Questions) Excluded (Expired) Exc…" at bounding box center [650, 273] width 102 height 20
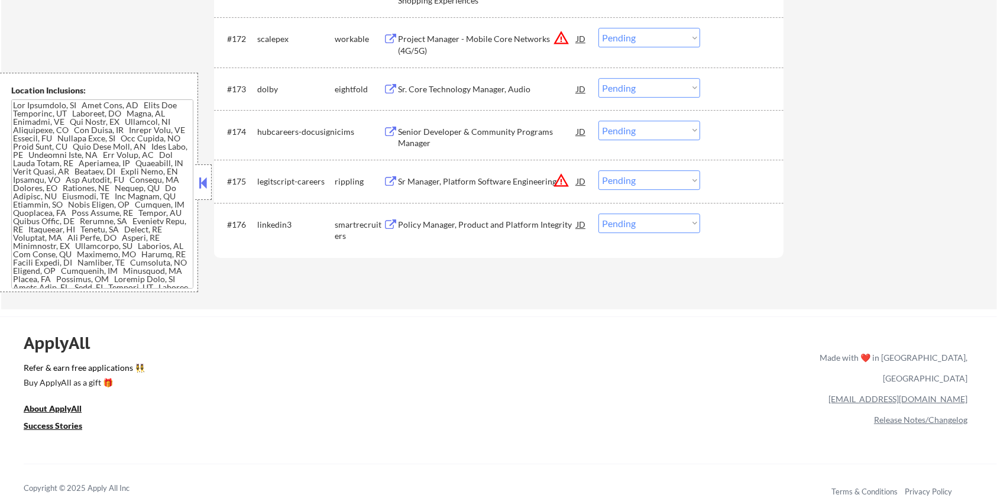
click at [434, 222] on div "Policy Manager, Product and Platform Integrity" at bounding box center [487, 225] width 179 height 12
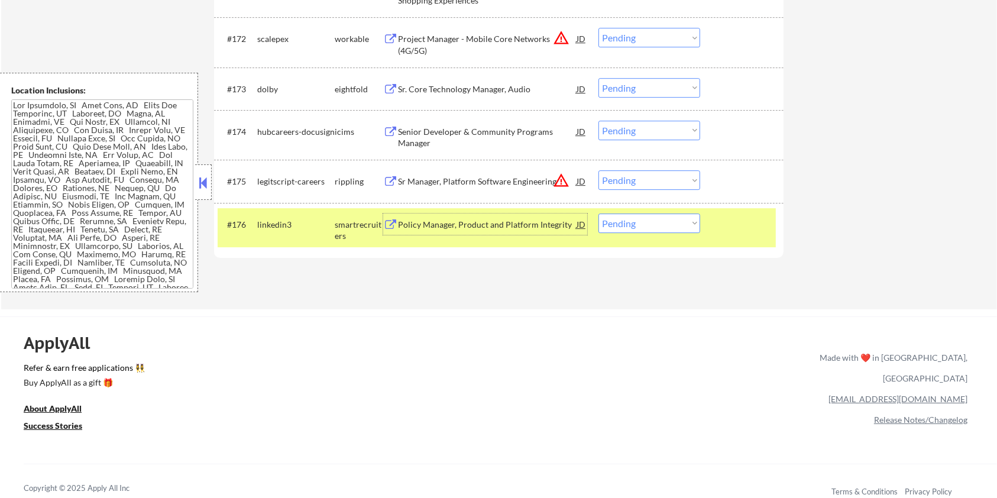
click at [654, 227] on select "Choose an option... Pending Applied Excluded (Questions) Excluded (Expired) Exc…" at bounding box center [650, 224] width 102 height 20
click at [599, 214] on select "Choose an option... Pending Applied Excluded (Questions) Excluded (Expired) Exc…" at bounding box center [650, 224] width 102 height 20
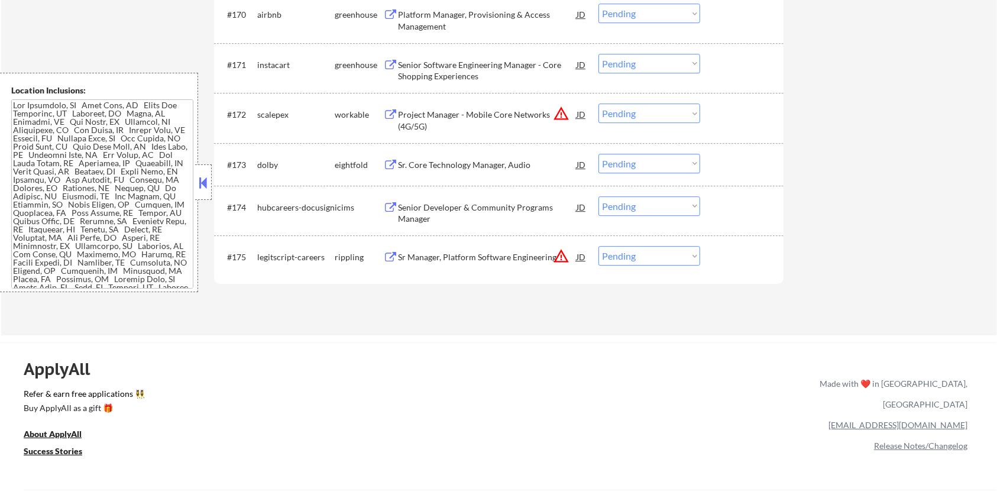
scroll to position [3628, 0]
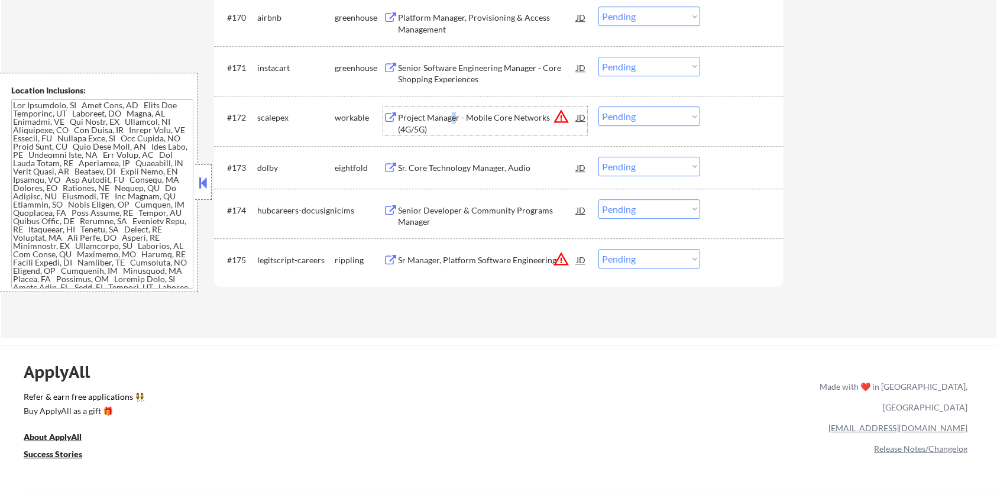
click at [452, 120] on div "Project Manager - Mobile Core Networks (4G/5G)" at bounding box center [487, 123] width 179 height 23
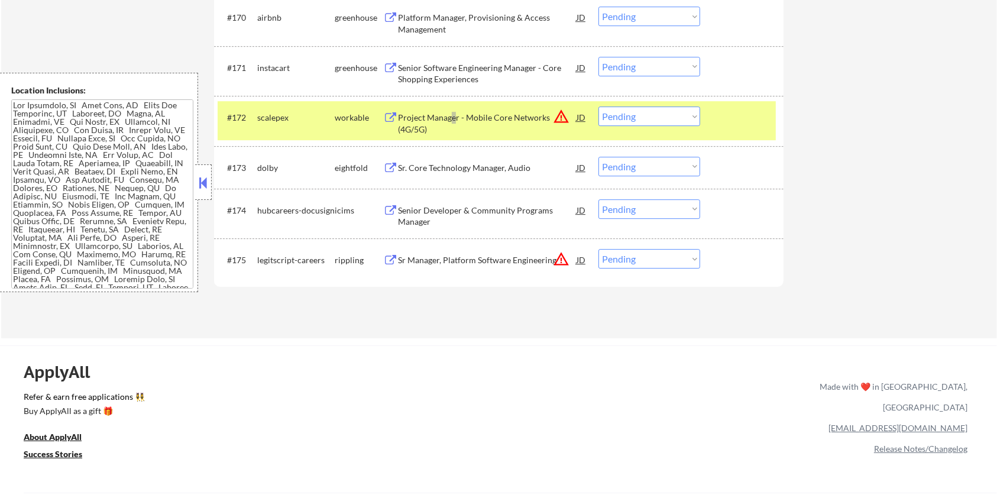
select select ""pending""
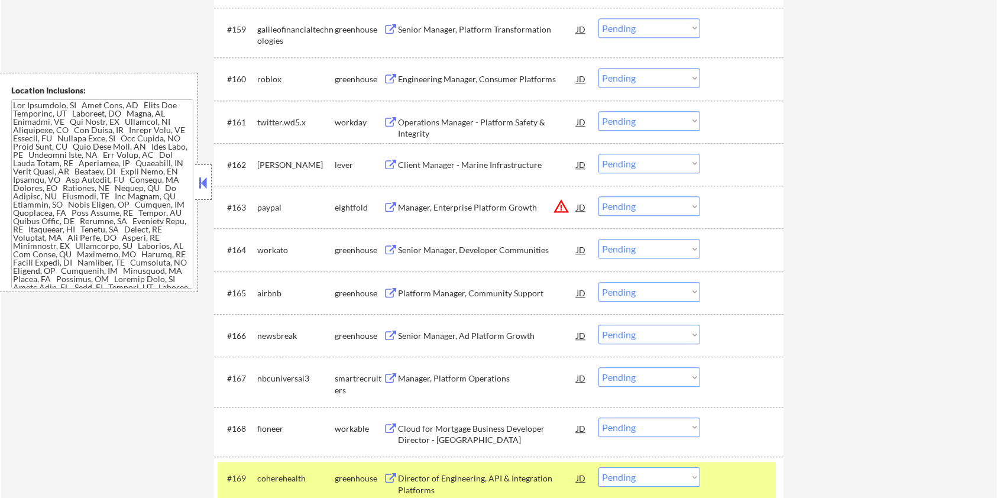
scroll to position [3076, 0]
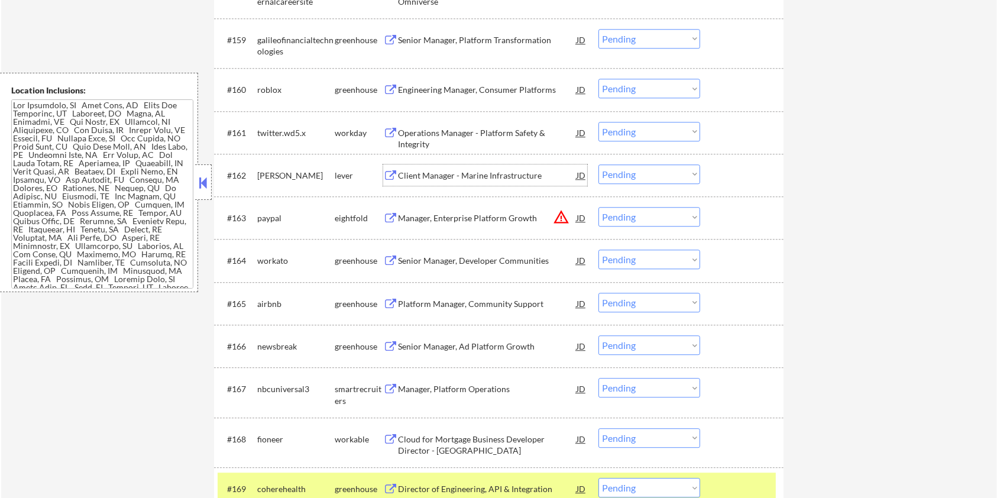
click at [457, 174] on div "Client Manager - Marine Infrastructure" at bounding box center [487, 176] width 179 height 12
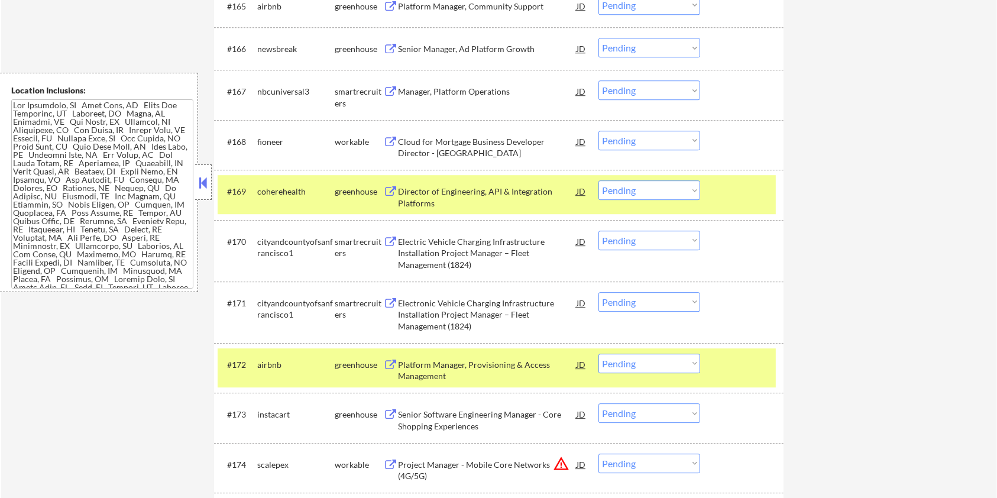
scroll to position [3392, 0]
